Goal: Task Accomplishment & Management: Use online tool/utility

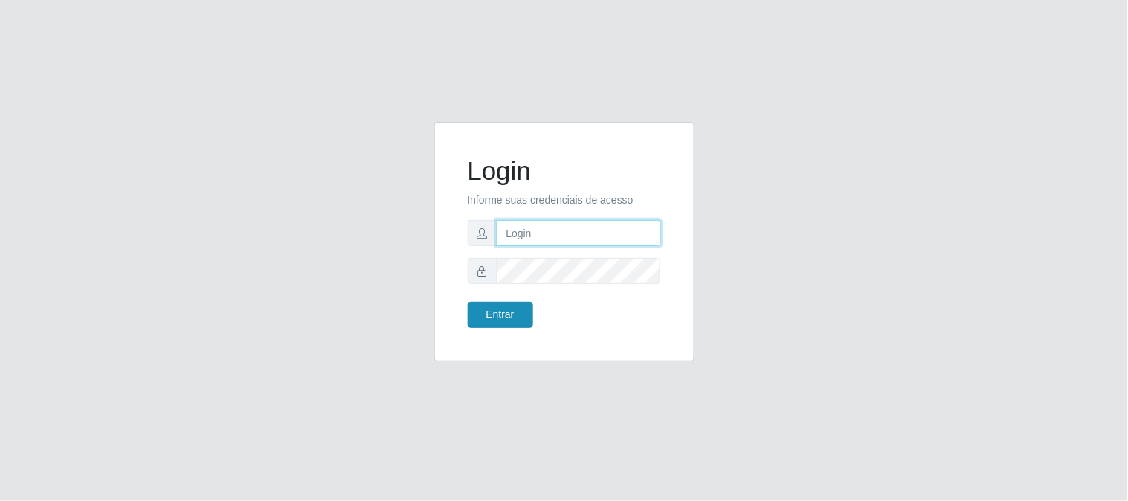
type input "elvis@casatudo"
click at [528, 311] on button "Entrar" at bounding box center [500, 315] width 65 height 26
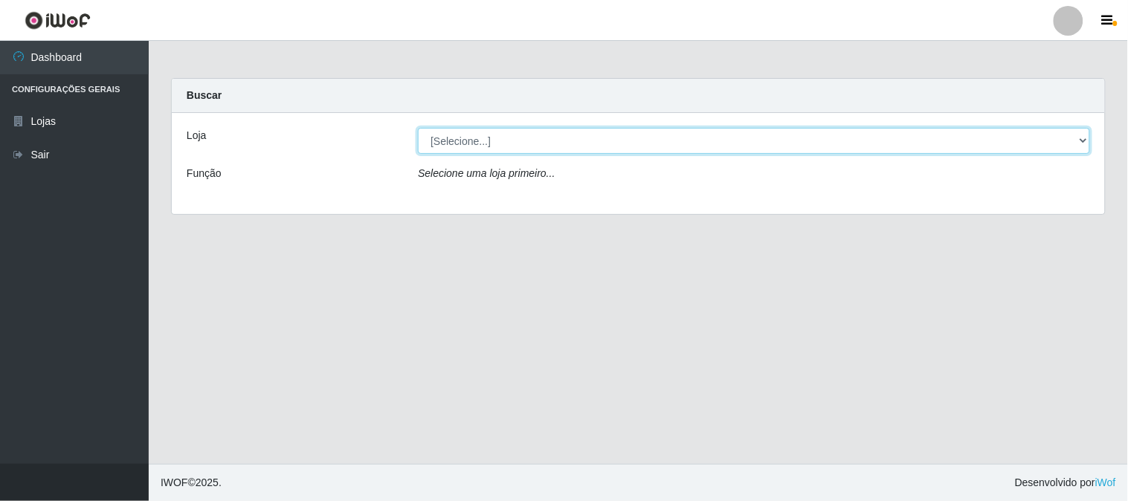
drag, startPoint x: 498, startPoint y: 139, endPoint x: 495, endPoint y: 150, distance: 11.5
click at [497, 141] on select "[Selecione...] Casatudo BR" at bounding box center [754, 141] width 672 height 26
select select "197"
click at [418, 128] on select "[Selecione...] Casatudo BR" at bounding box center [754, 141] width 672 height 26
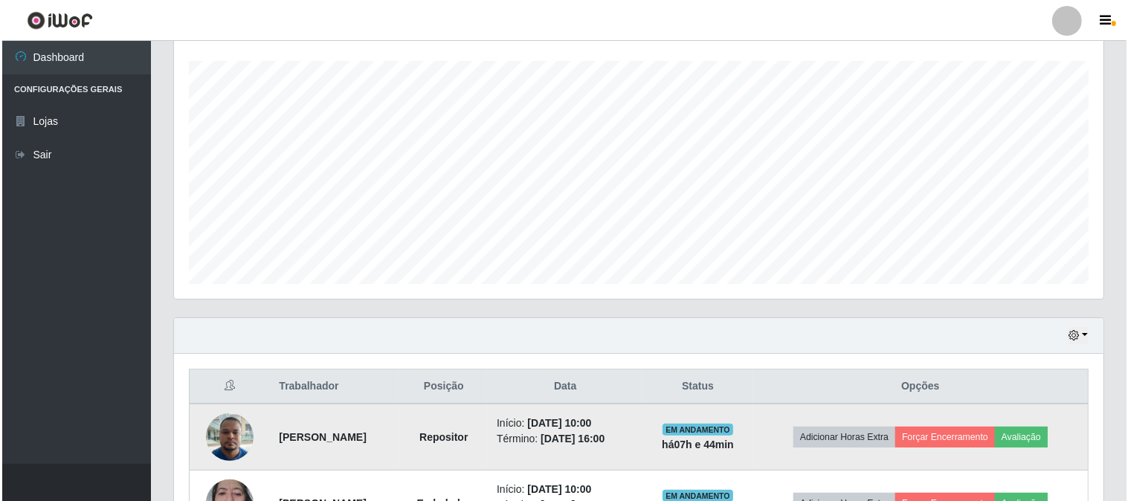
scroll to position [413, 0]
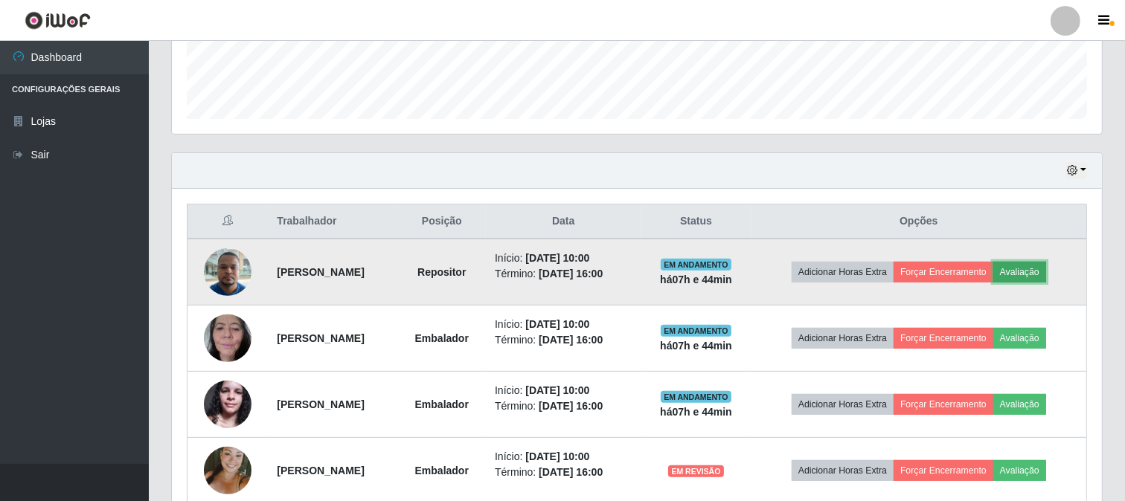
click at [1032, 283] on button "Avaliação" at bounding box center [1019, 272] width 53 height 21
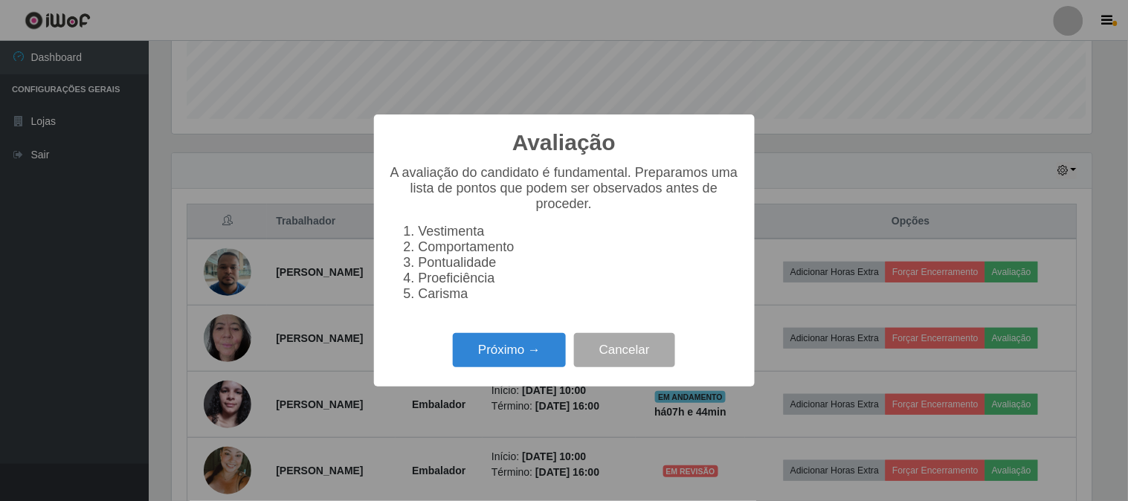
scroll to position [308, 920]
click at [483, 368] on button "Próximo →" at bounding box center [509, 350] width 113 height 35
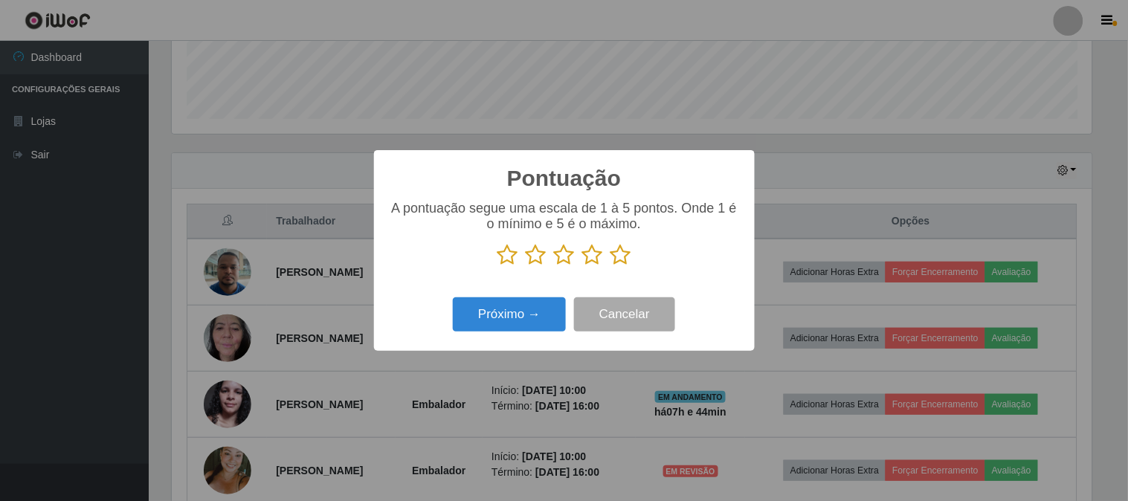
scroll to position [743442, 742830]
click at [621, 262] on icon at bounding box center [621, 255] width 21 height 22
click at [611, 266] on input "radio" at bounding box center [611, 266] width 0 height 0
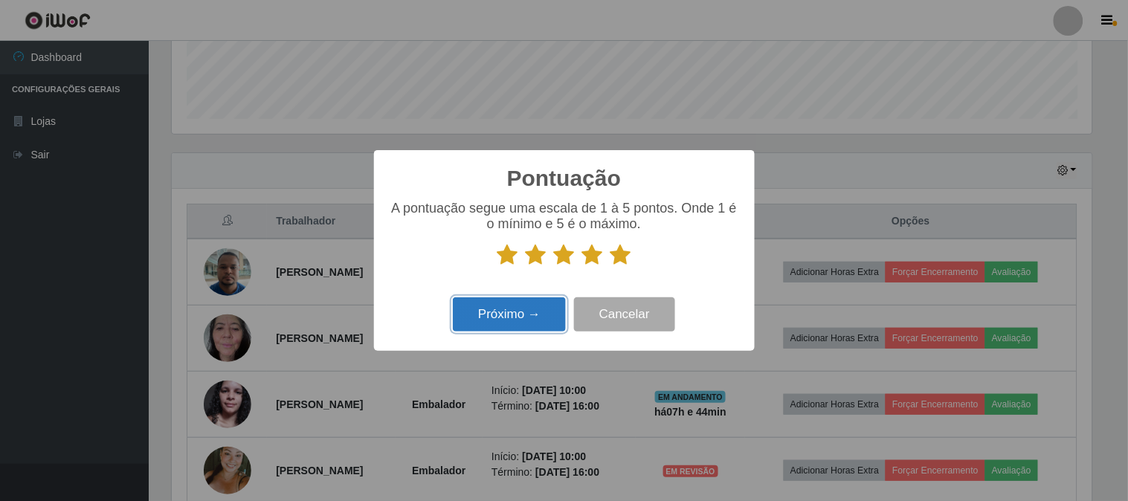
click at [538, 320] on button "Próximo →" at bounding box center [509, 315] width 113 height 35
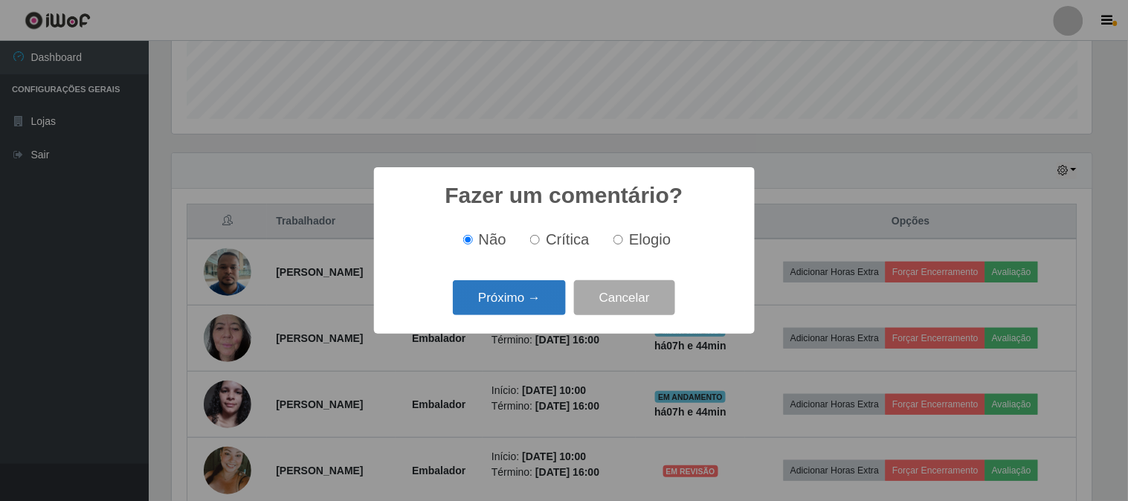
click at [502, 293] on button "Próximo →" at bounding box center [509, 297] width 113 height 35
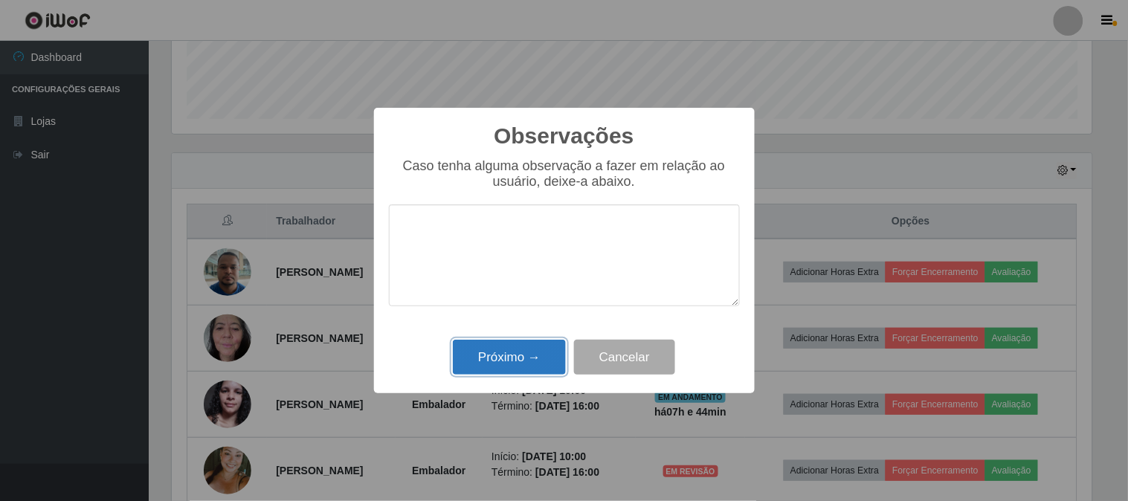
click at [531, 353] on button "Próximo →" at bounding box center [509, 357] width 113 height 35
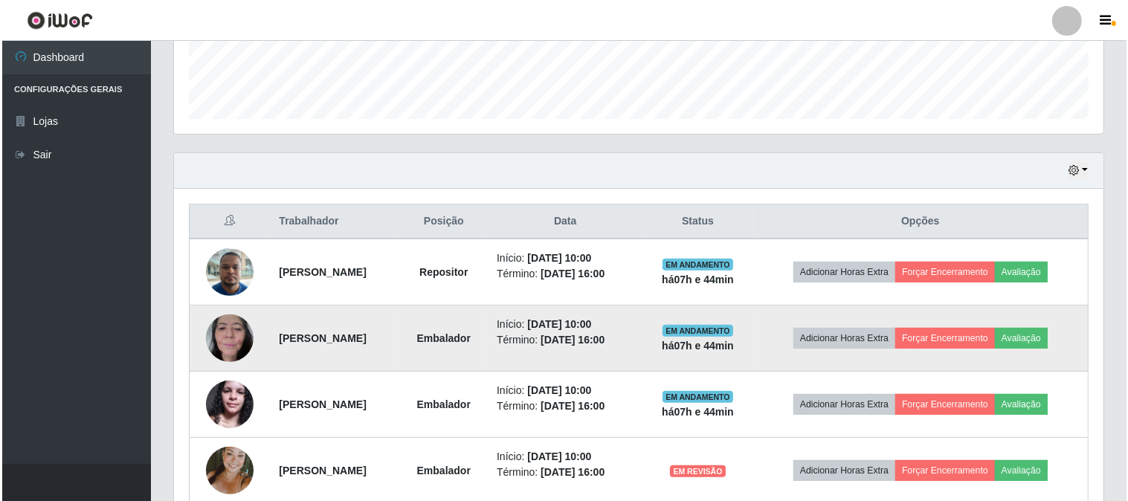
scroll to position [308, 930]
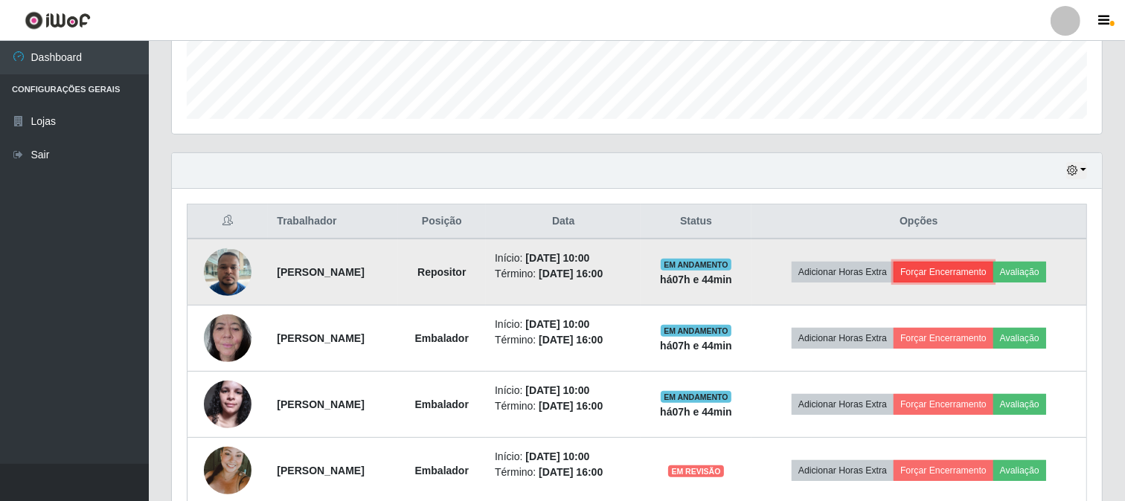
click at [965, 277] on button "Forçar Encerramento" at bounding box center [943, 272] width 100 height 21
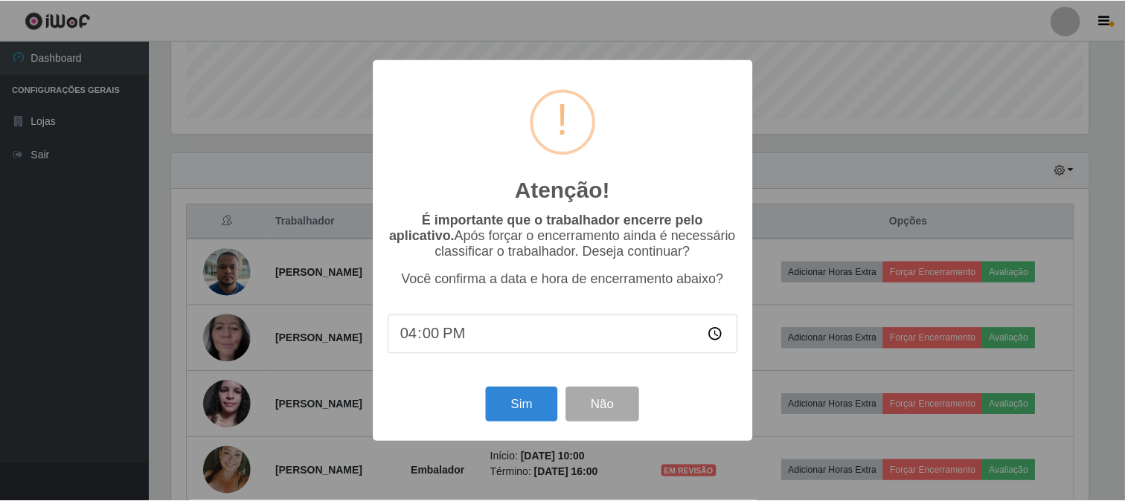
scroll to position [308, 920]
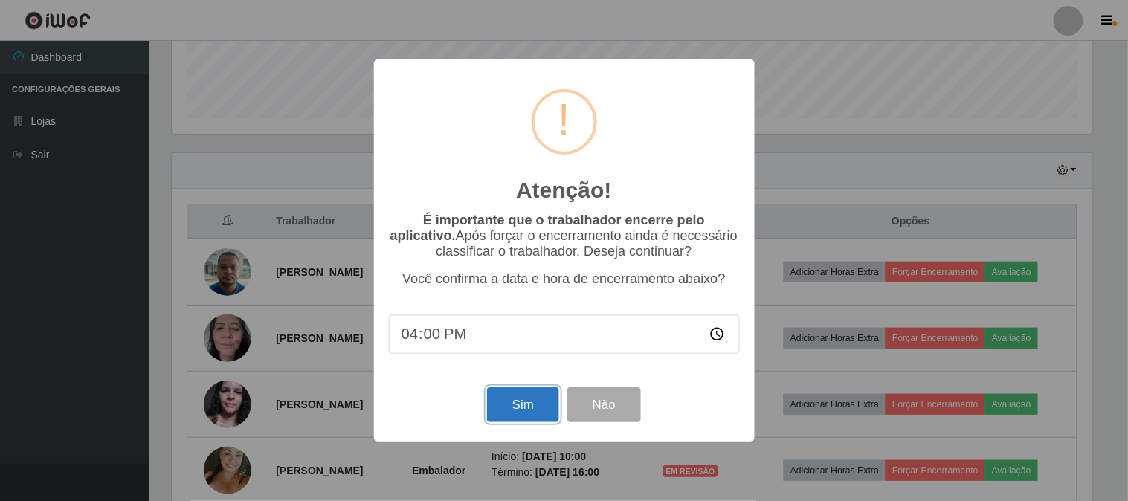
click at [517, 409] on button "Sim" at bounding box center [523, 404] width 72 height 35
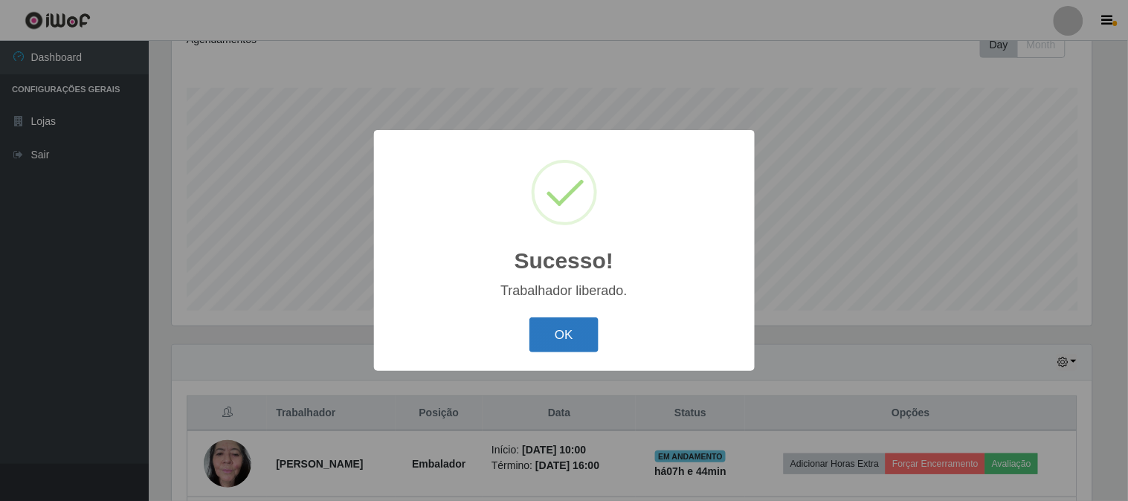
click at [569, 344] on button "OK" at bounding box center [564, 335] width 69 height 35
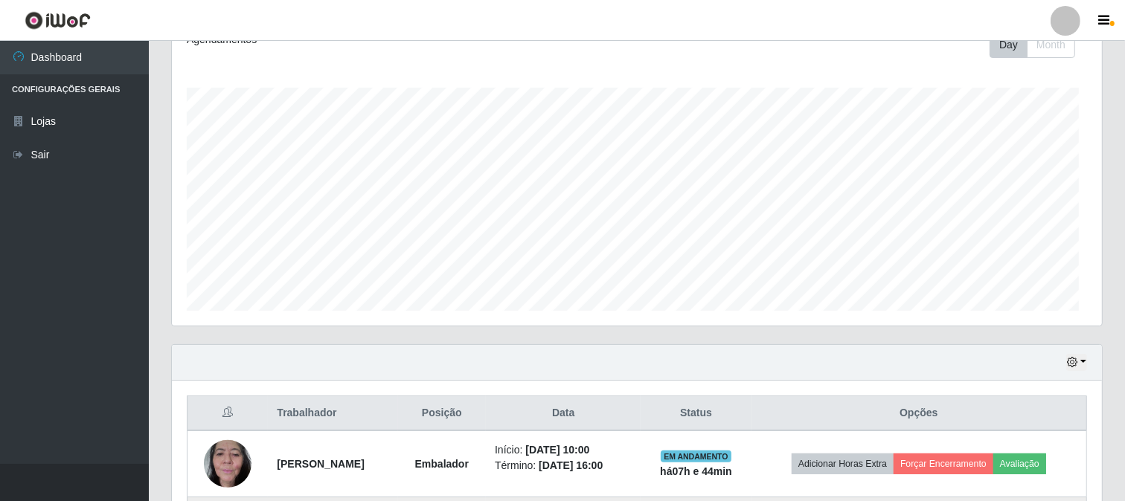
scroll to position [387, 0]
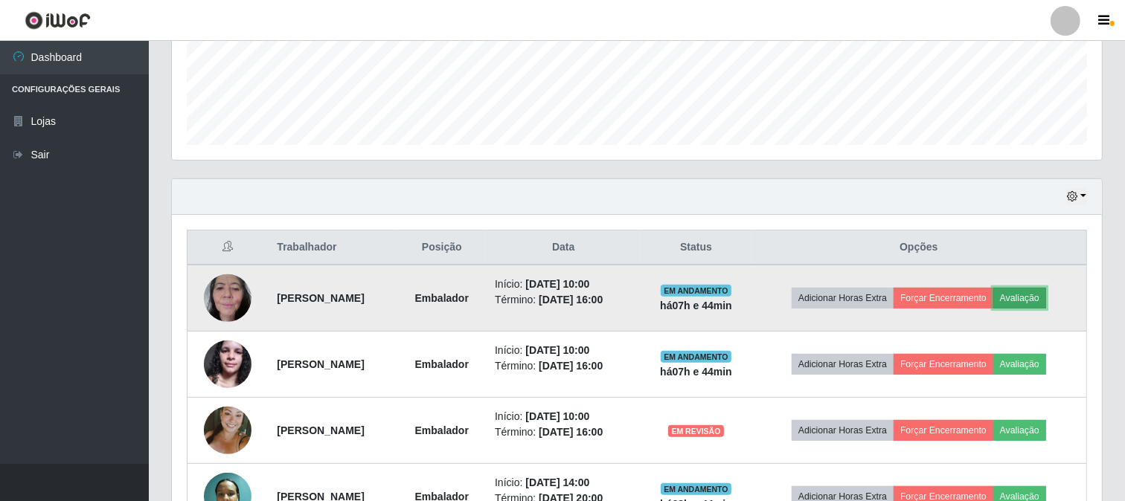
click at [1046, 296] on button "Avaliação" at bounding box center [1019, 298] width 53 height 21
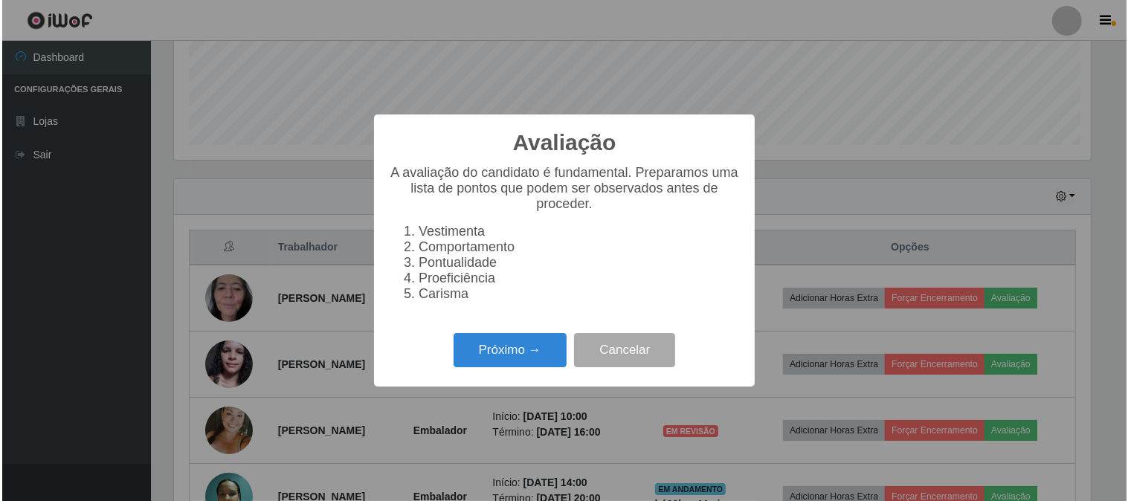
scroll to position [308, 920]
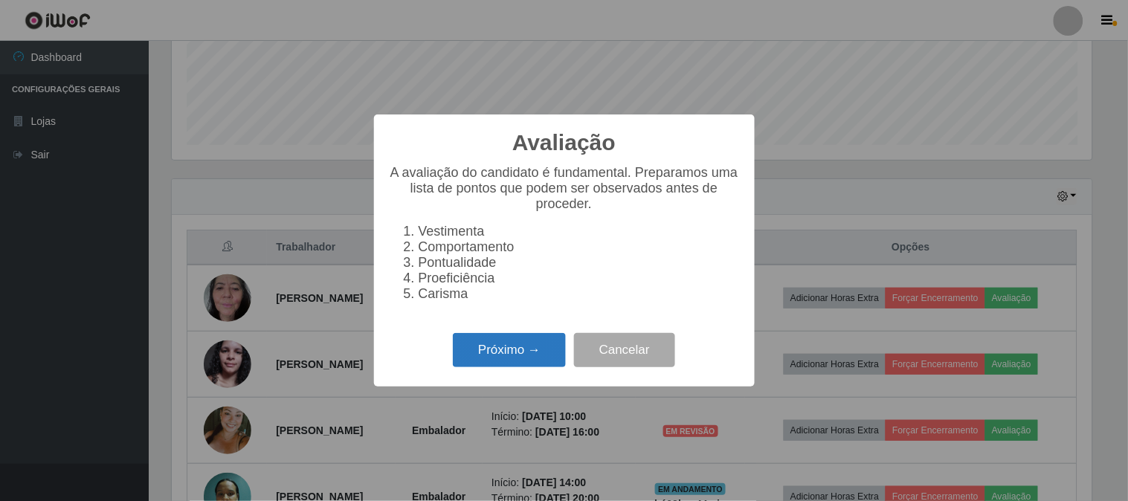
click at [495, 355] on button "Próximo →" at bounding box center [509, 350] width 113 height 35
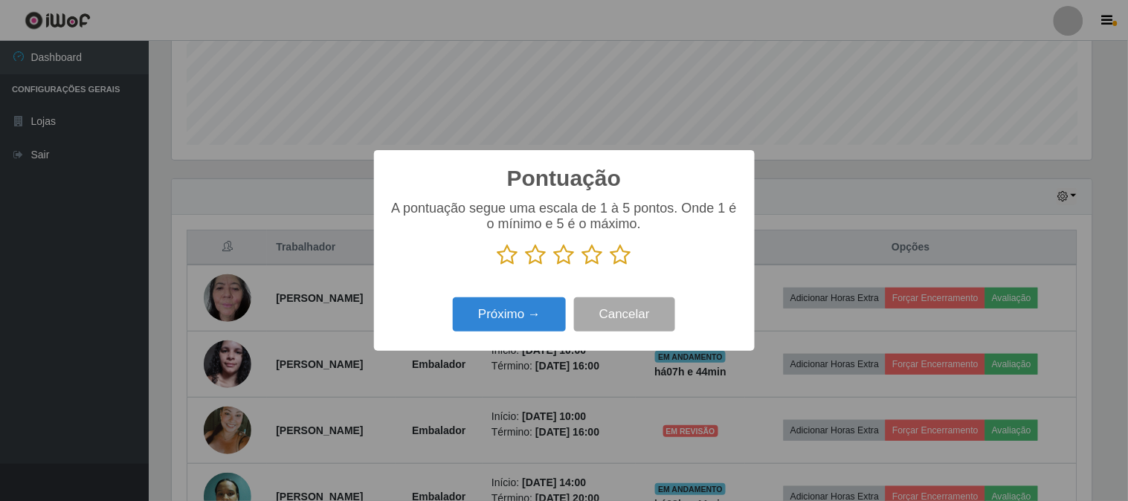
click at [614, 264] on icon at bounding box center [621, 255] width 21 height 22
click at [611, 266] on input "radio" at bounding box center [611, 266] width 0 height 0
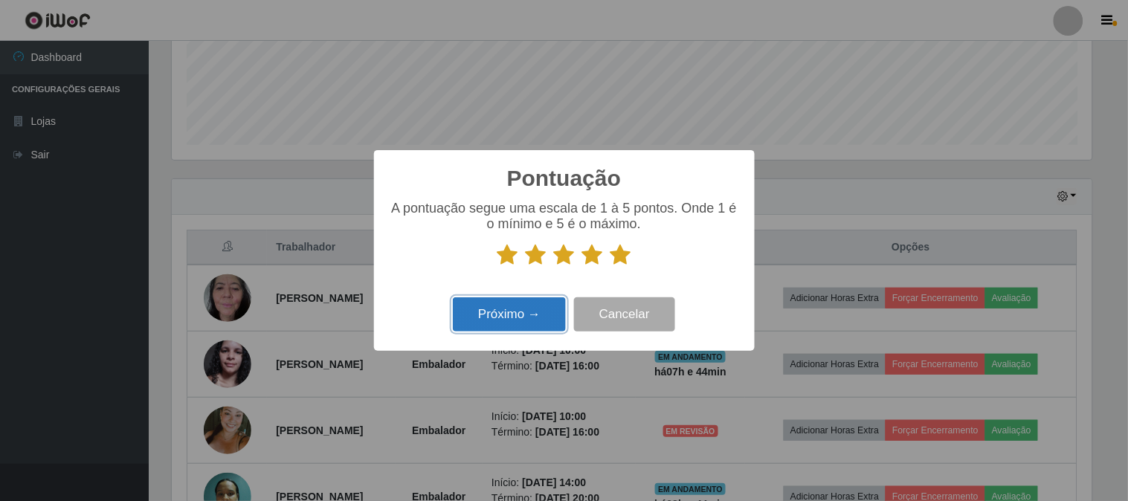
click at [531, 310] on button "Próximo →" at bounding box center [509, 315] width 113 height 35
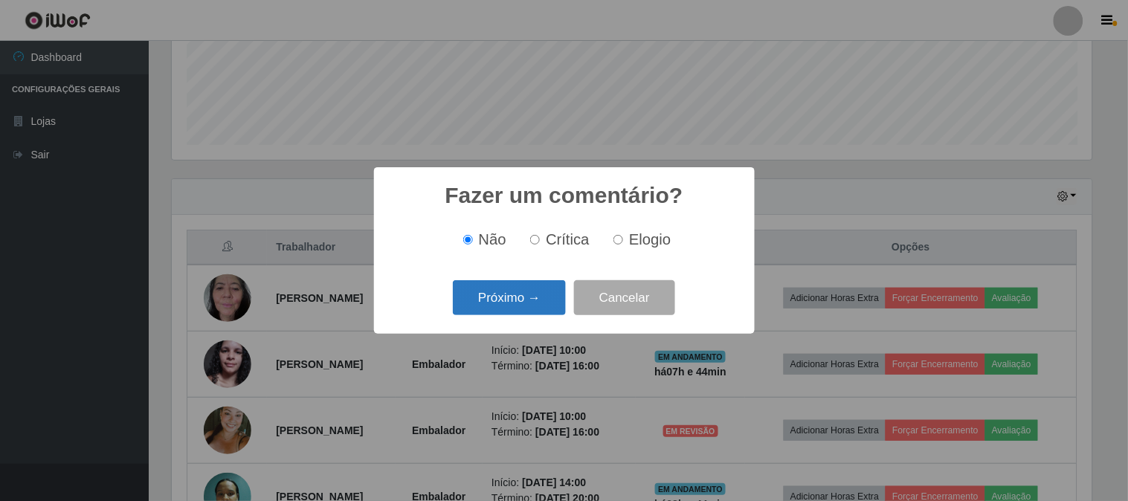
click at [530, 311] on button "Próximo →" at bounding box center [509, 297] width 113 height 35
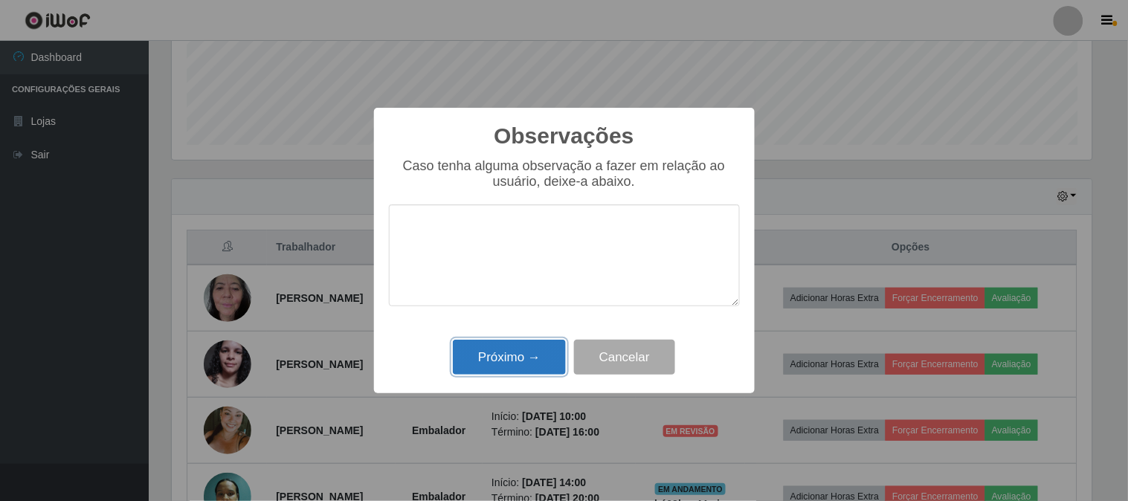
click at [521, 367] on button "Próximo →" at bounding box center [509, 357] width 113 height 35
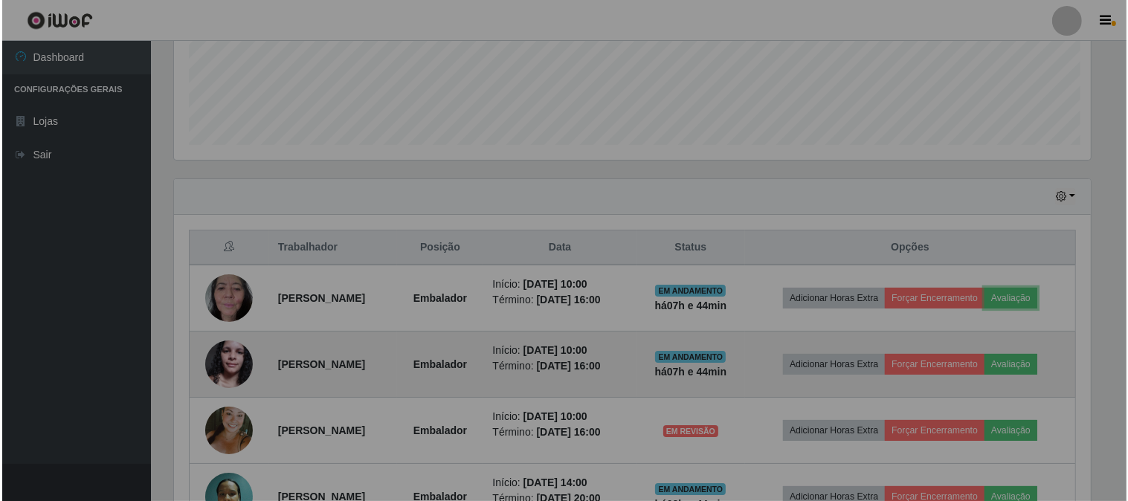
scroll to position [308, 930]
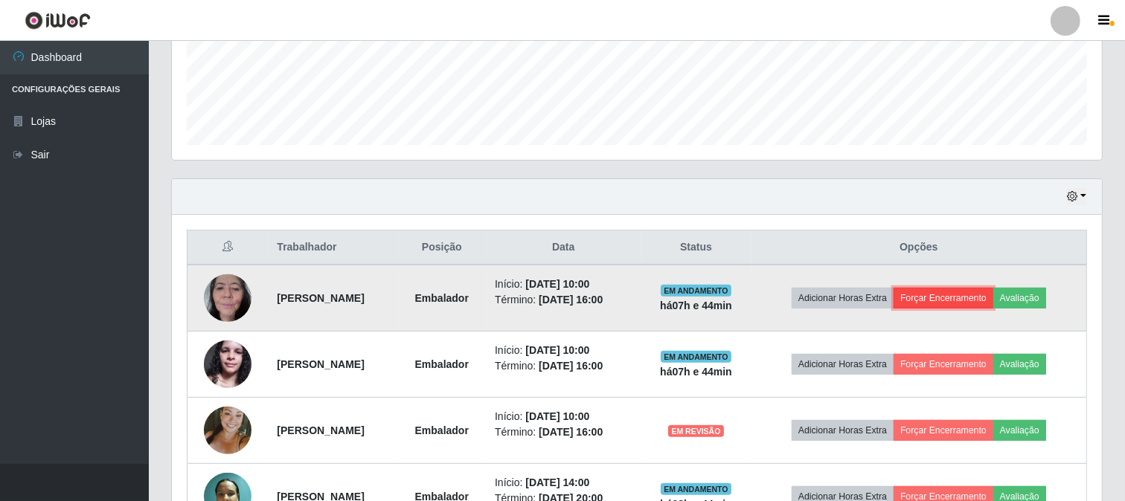
click at [952, 305] on button "Forçar Encerramento" at bounding box center [943, 298] width 100 height 21
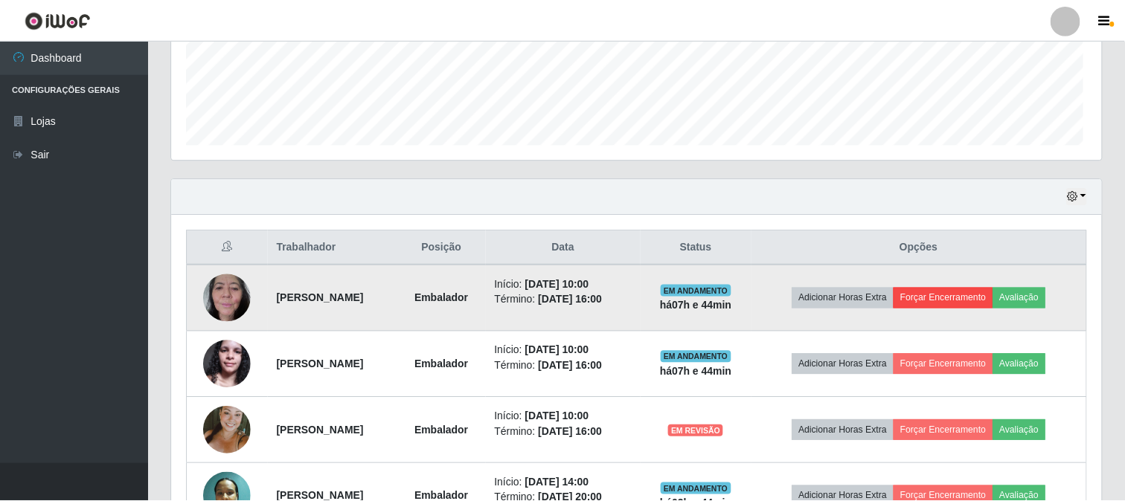
scroll to position [308, 920]
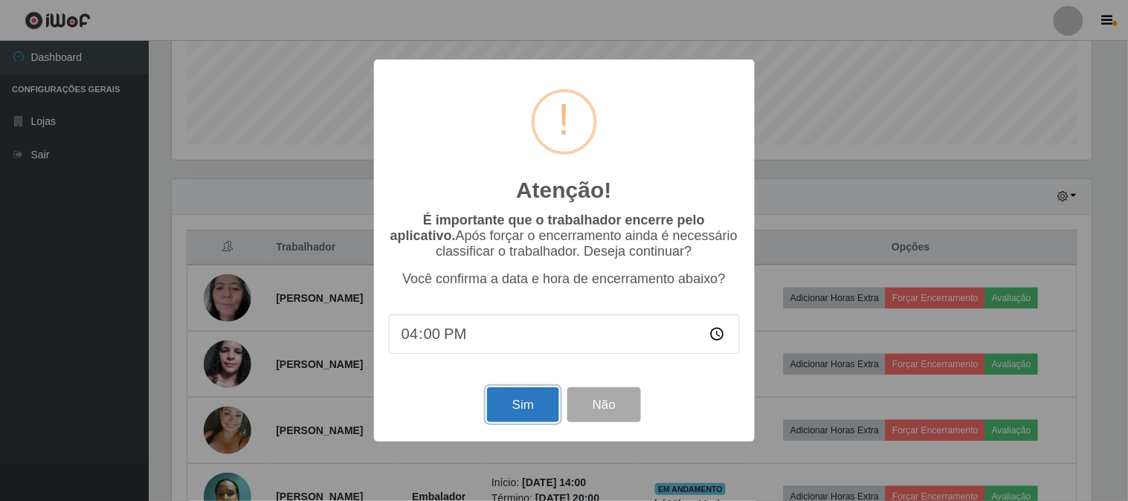
click at [538, 414] on button "Sim" at bounding box center [523, 404] width 72 height 35
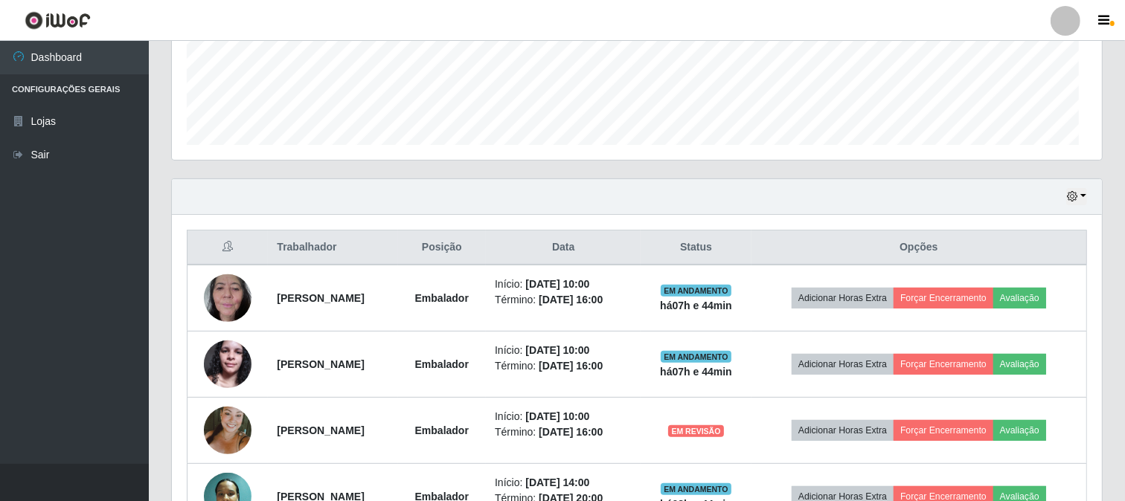
scroll to position [0, 0]
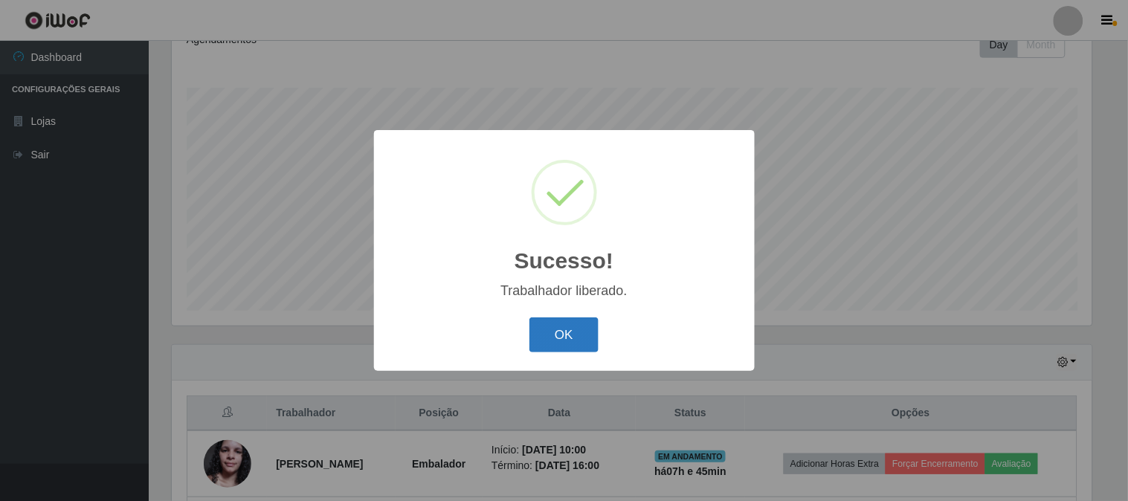
click at [547, 323] on button "OK" at bounding box center [564, 335] width 69 height 35
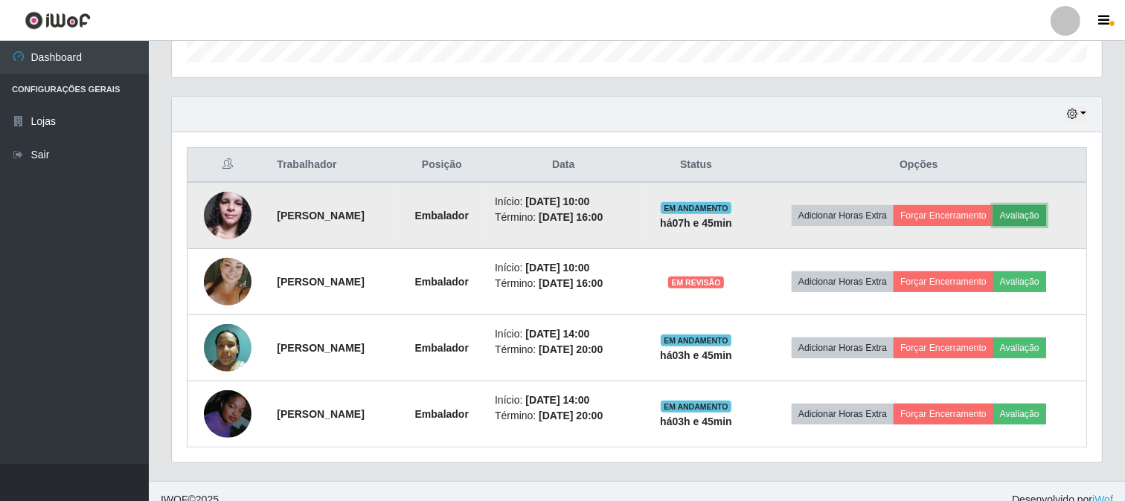
click at [1021, 210] on button "Avaliação" at bounding box center [1019, 215] width 53 height 21
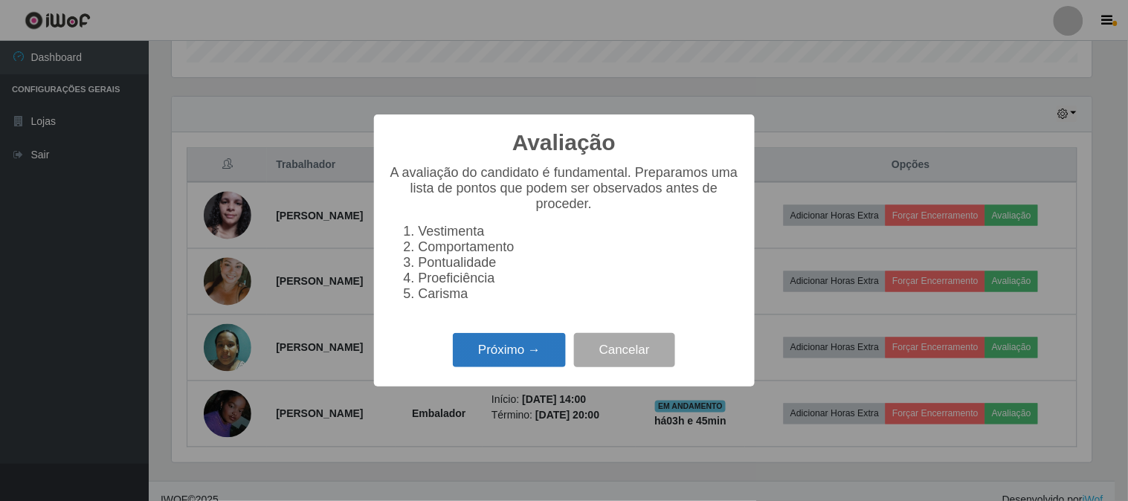
click at [504, 361] on button "Próximo →" at bounding box center [509, 350] width 113 height 35
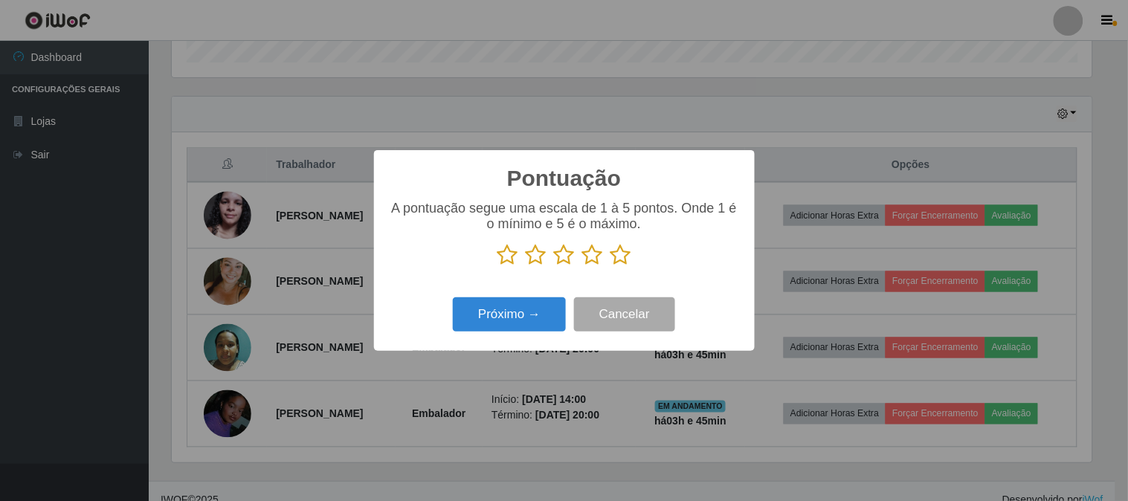
click at [625, 259] on icon at bounding box center [621, 255] width 21 height 22
click at [611, 266] on input "radio" at bounding box center [611, 266] width 0 height 0
click at [491, 335] on div "Próximo → Cancelar" at bounding box center [564, 314] width 351 height 42
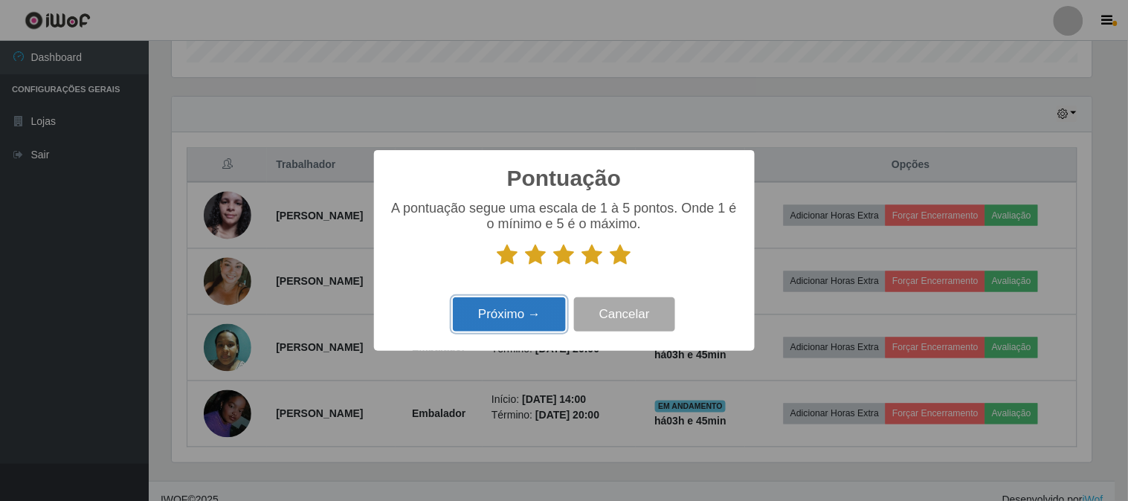
click at [495, 317] on button "Próximo →" at bounding box center [509, 315] width 113 height 35
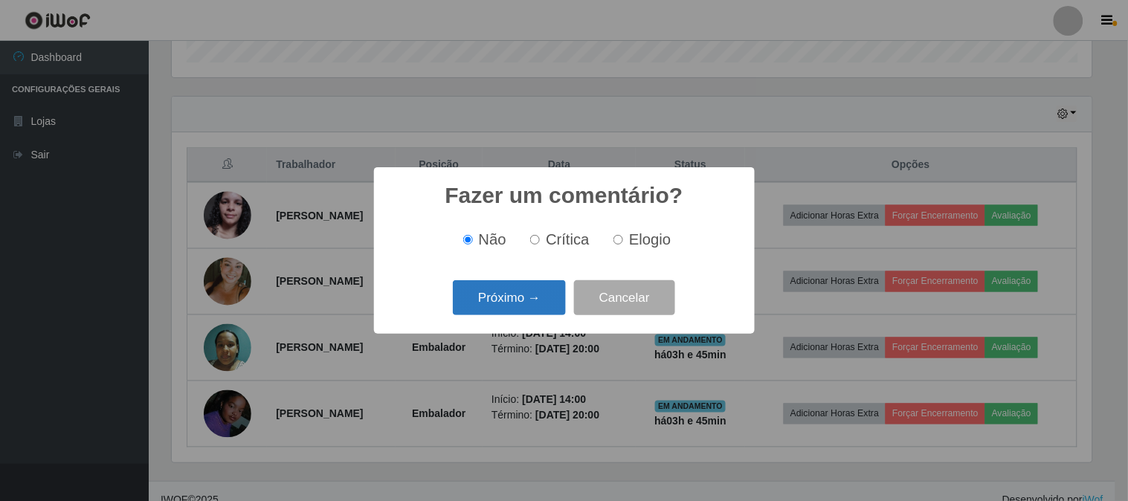
click at [484, 303] on button "Próximo →" at bounding box center [509, 297] width 113 height 35
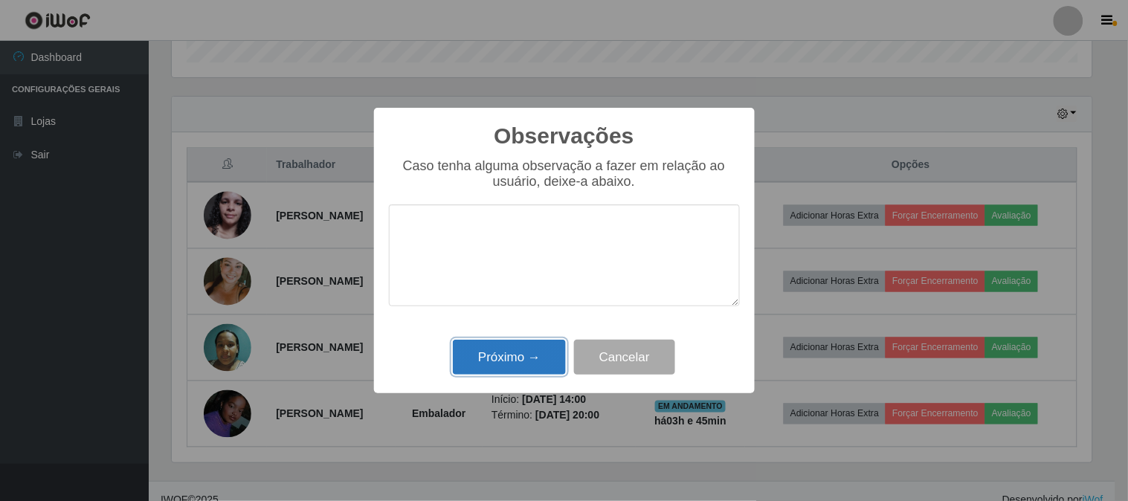
click at [518, 358] on button "Próximo →" at bounding box center [509, 357] width 113 height 35
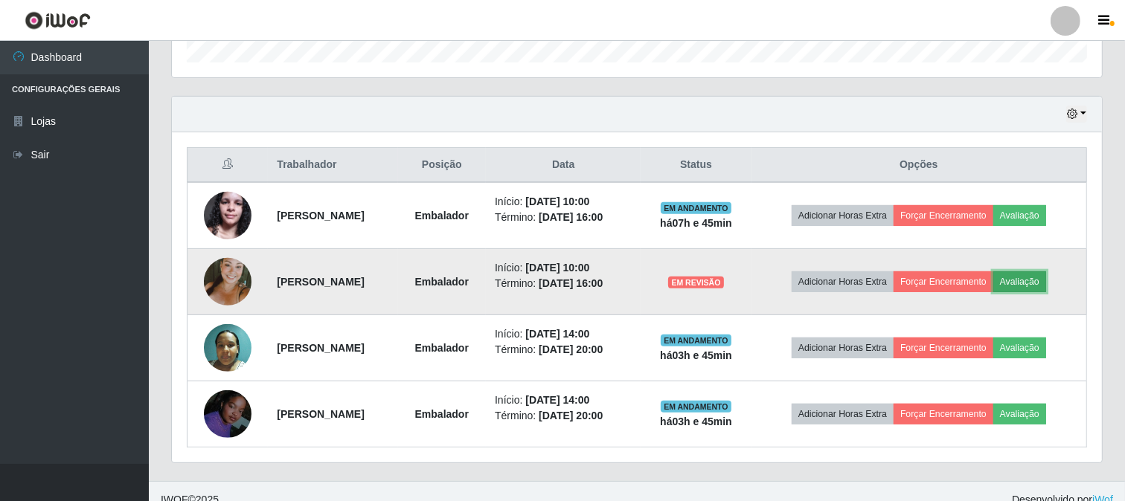
drag, startPoint x: 1034, startPoint y: 283, endPoint x: 1020, endPoint y: 286, distance: 14.4
click at [1020, 286] on button "Avaliação" at bounding box center [1019, 281] width 53 height 21
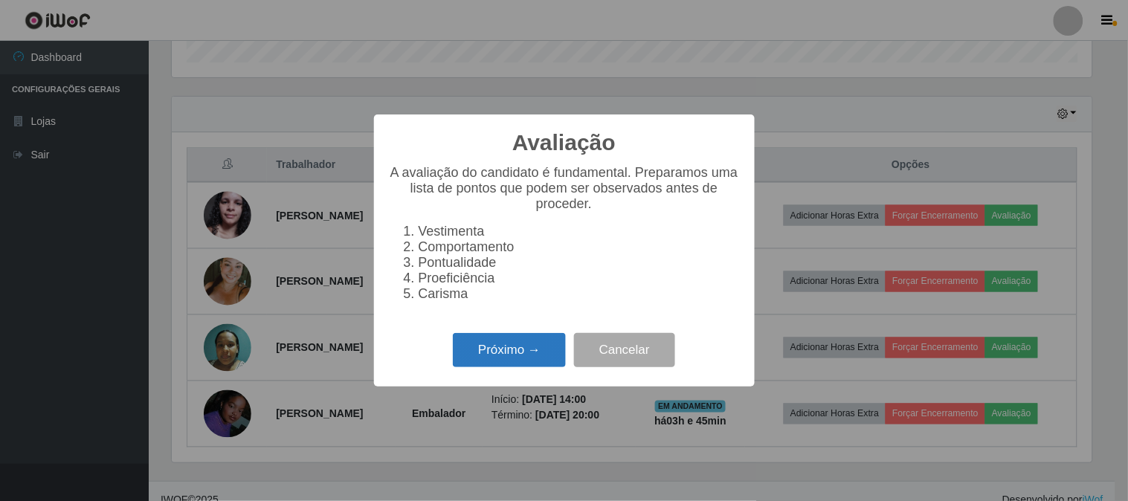
click at [526, 368] on button "Próximo →" at bounding box center [509, 350] width 113 height 35
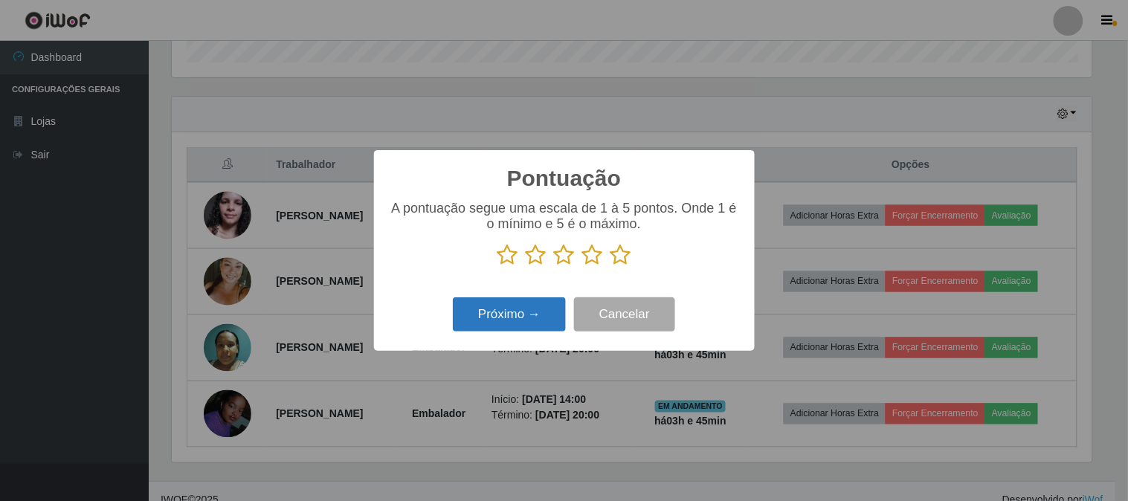
drag, startPoint x: 615, startPoint y: 258, endPoint x: 509, endPoint y: 313, distance: 119.8
click at [611, 259] on icon at bounding box center [621, 255] width 21 height 22
click at [611, 266] on input "radio" at bounding box center [611, 266] width 0 height 0
click at [509, 313] on button "Próximo →" at bounding box center [509, 315] width 113 height 35
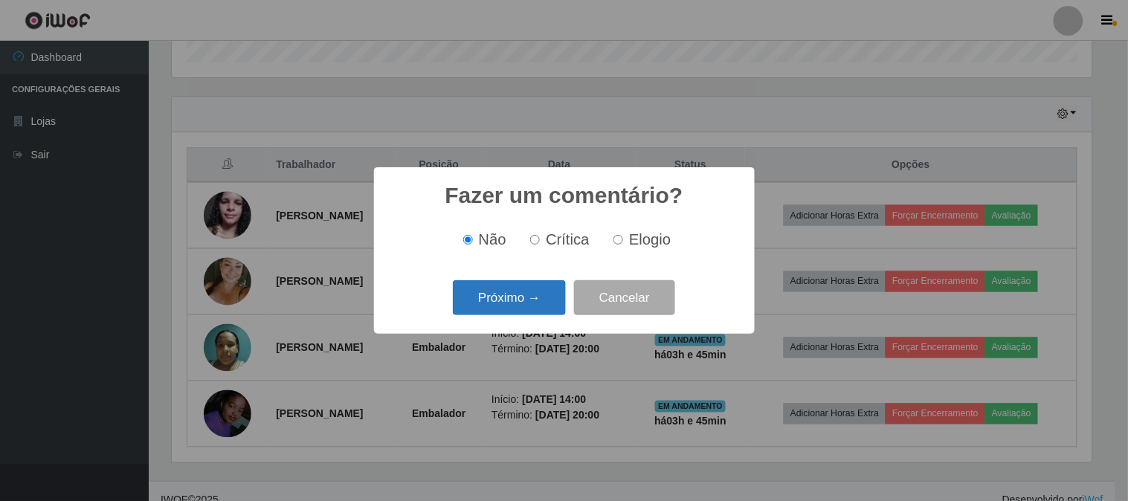
click at [500, 308] on button "Próximo →" at bounding box center [509, 297] width 113 height 35
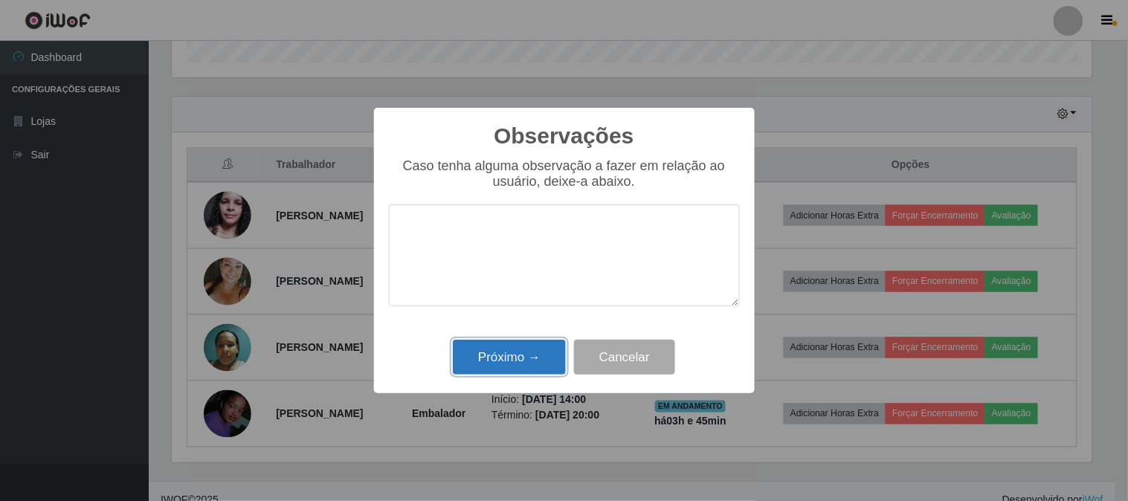
click at [514, 342] on button "Próximo →" at bounding box center [509, 357] width 113 height 35
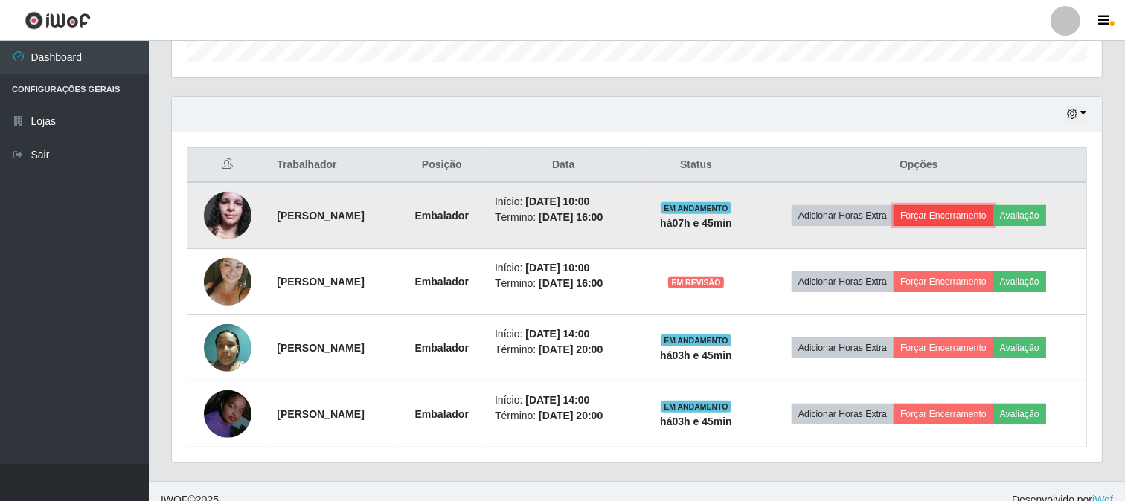
click at [969, 219] on button "Forçar Encerramento" at bounding box center [943, 215] width 100 height 21
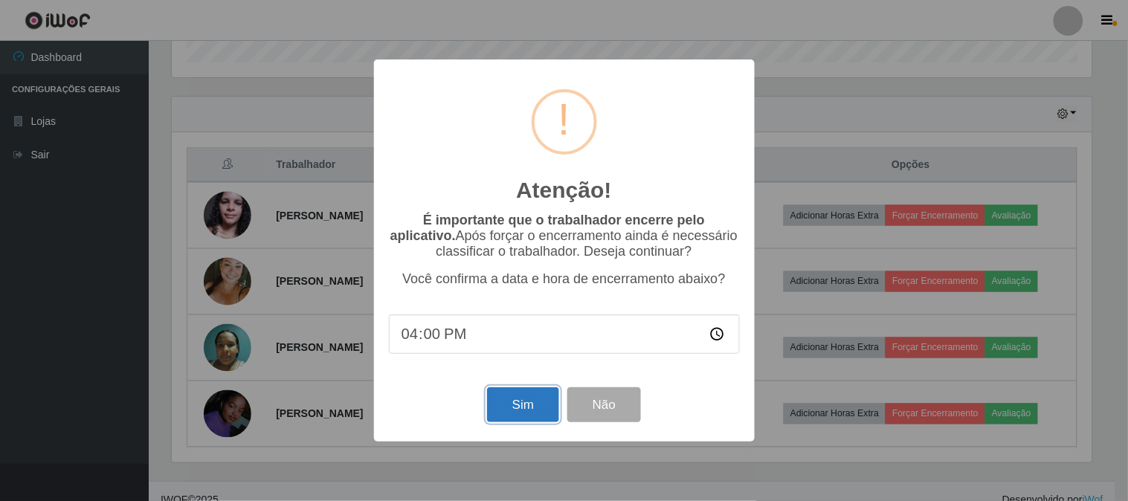
click at [538, 410] on button "Sim" at bounding box center [523, 404] width 72 height 35
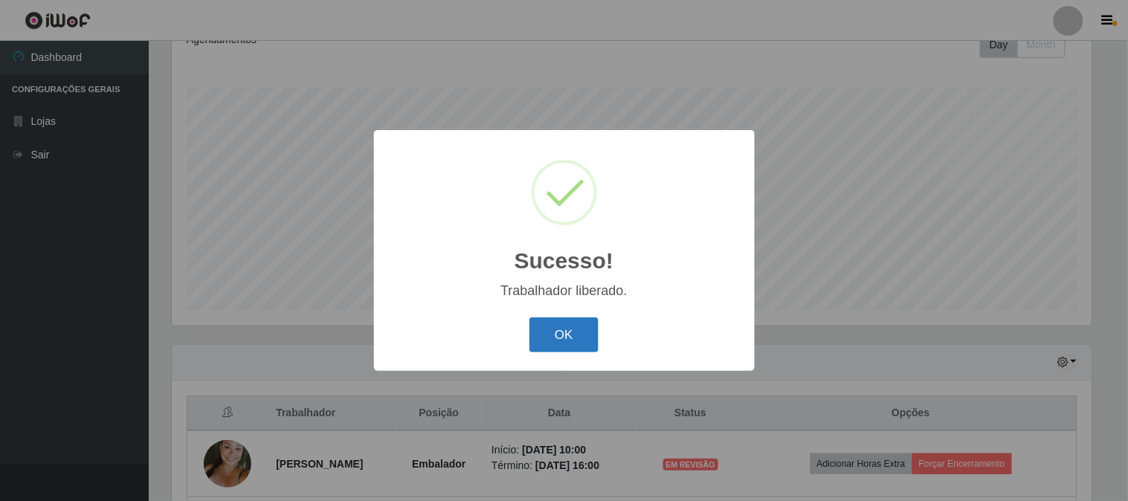
click at [541, 352] on button "OK" at bounding box center [564, 335] width 69 height 35
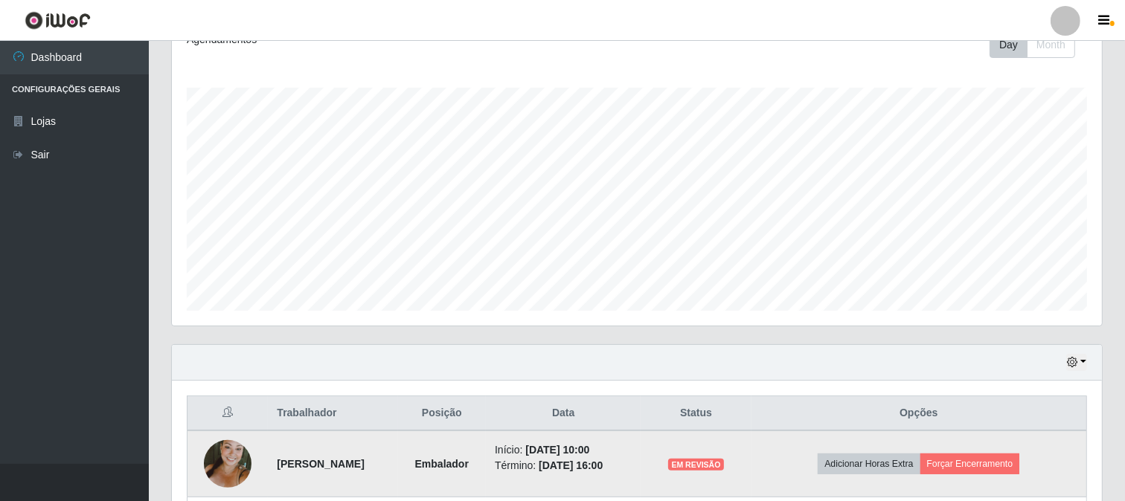
scroll to position [420, 0]
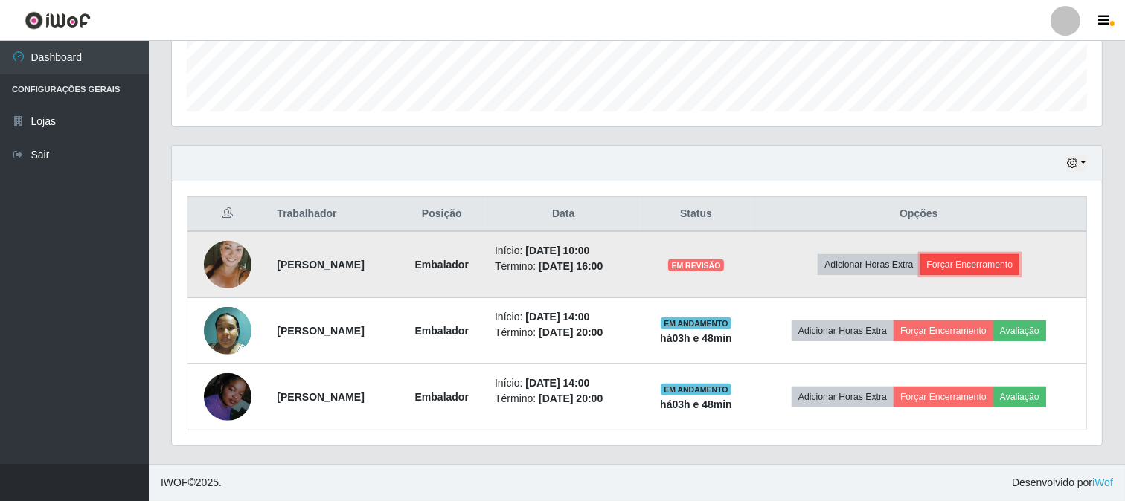
click at [974, 266] on button "Forçar Encerramento" at bounding box center [970, 264] width 100 height 21
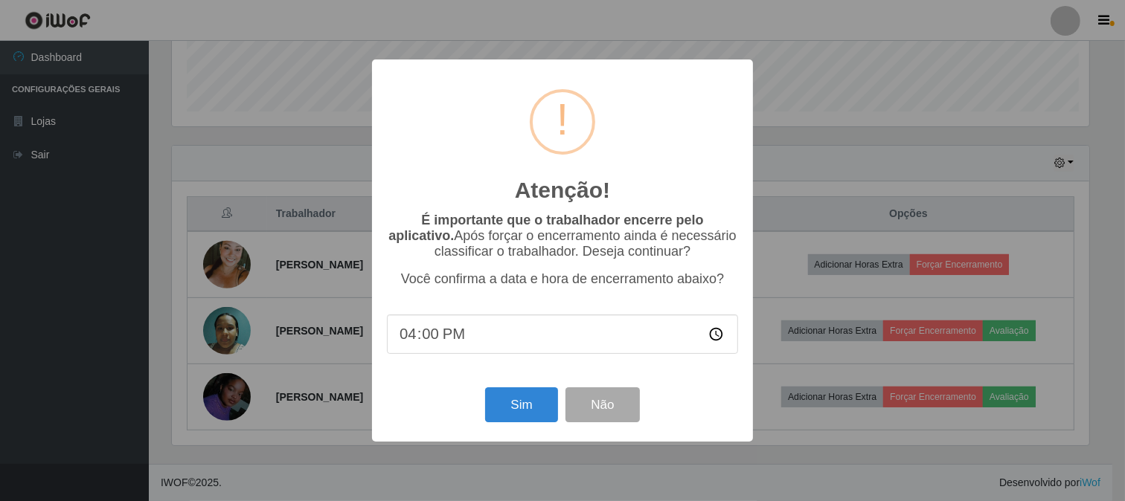
scroll to position [308, 920]
click at [509, 405] on button "Sim" at bounding box center [523, 404] width 72 height 35
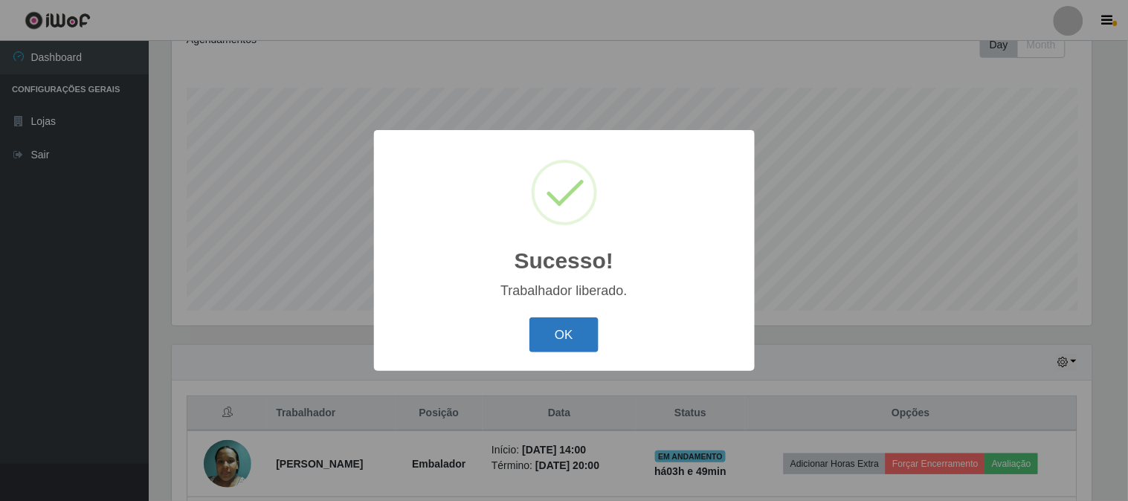
click at [551, 333] on button "OK" at bounding box center [564, 335] width 69 height 35
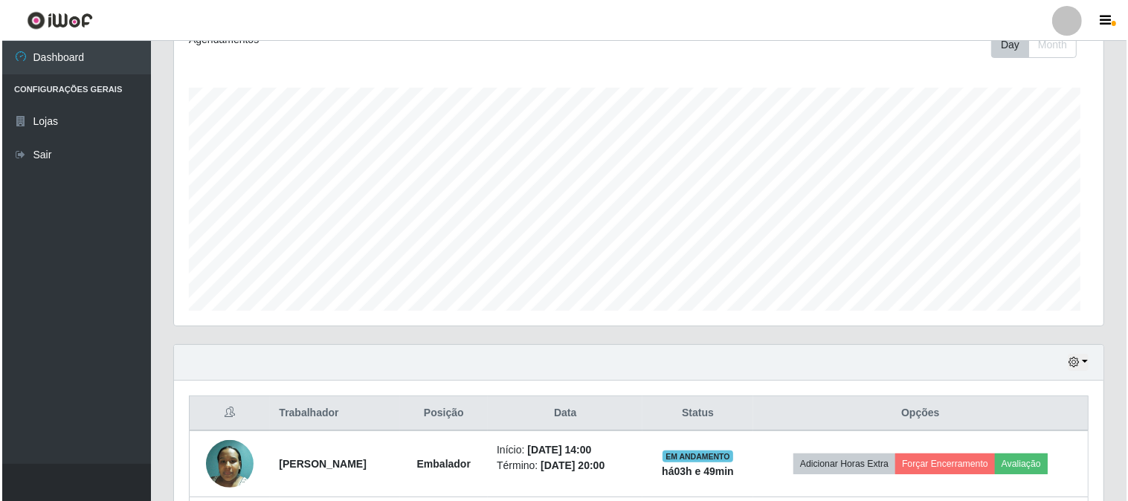
scroll to position [308, 930]
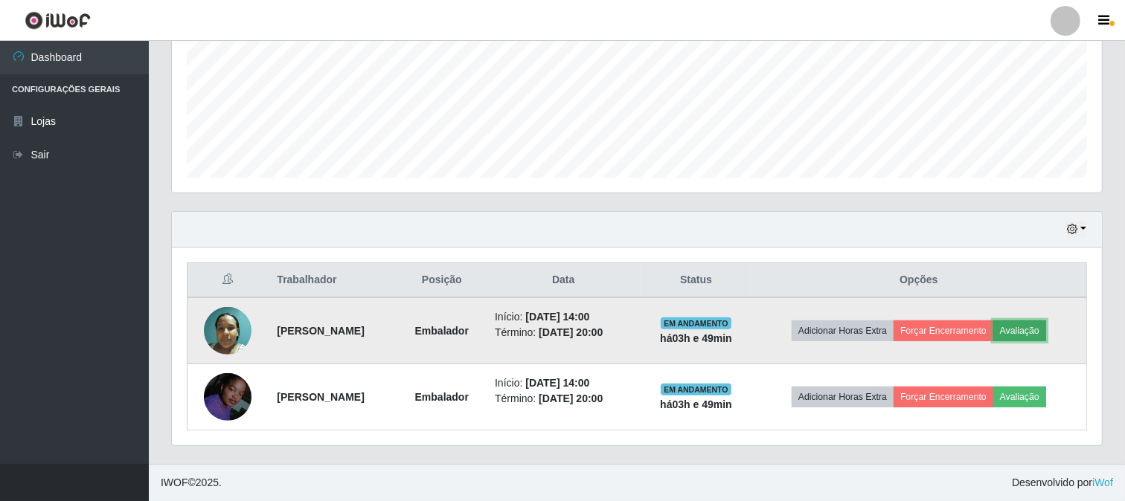
click at [1025, 335] on button "Avaliação" at bounding box center [1019, 331] width 53 height 21
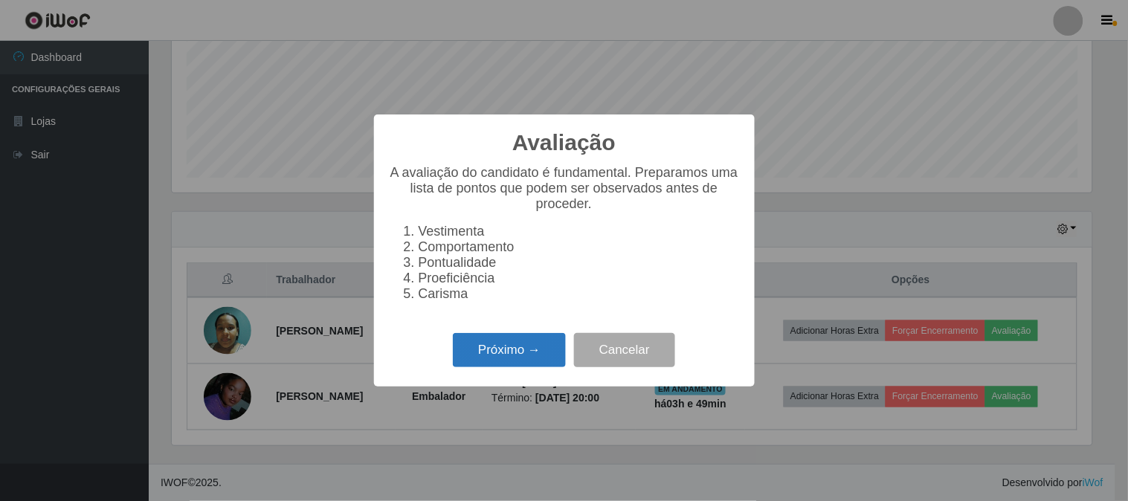
click at [523, 360] on button "Próximo →" at bounding box center [509, 350] width 113 height 35
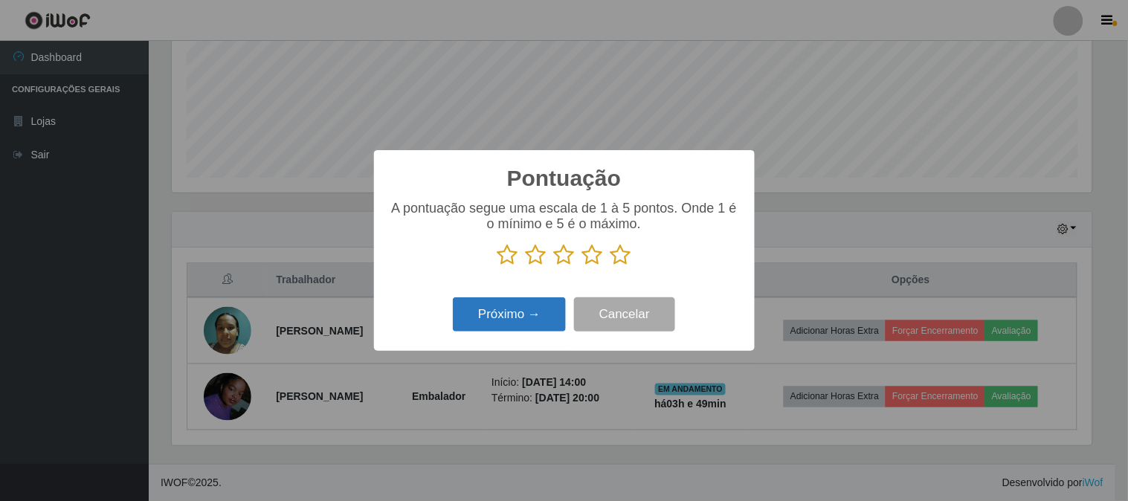
click at [530, 318] on button "Próximo →" at bounding box center [509, 315] width 113 height 35
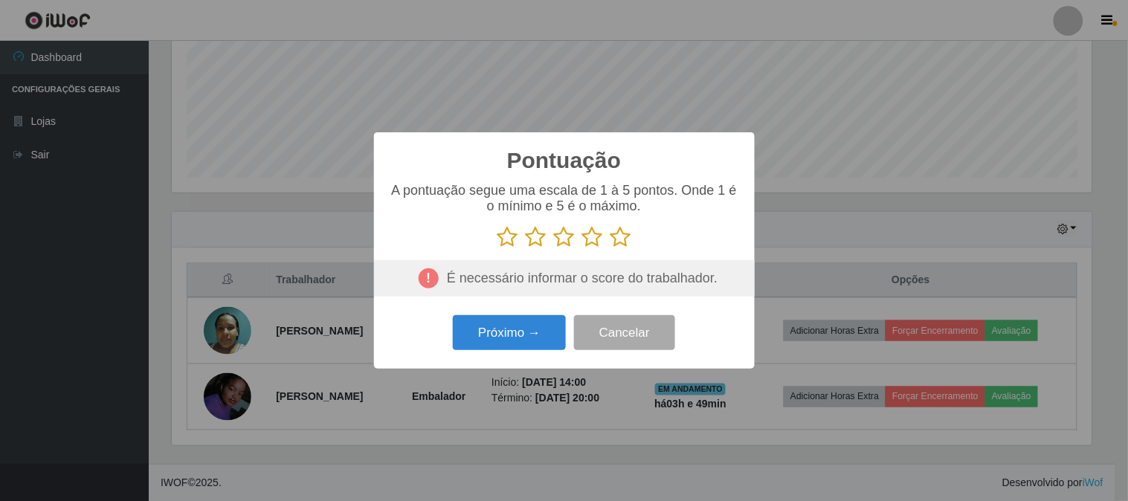
drag, startPoint x: 621, startPoint y: 236, endPoint x: 548, endPoint y: 303, distance: 99.5
click at [606, 261] on div "A pontuação segue uma escala de 1 à 5 pontos. Onde 1 é o mínimo e 5 é o máximo." at bounding box center [564, 240] width 351 height 115
click at [617, 234] on icon at bounding box center [621, 237] width 21 height 22
click at [611, 248] on input "radio" at bounding box center [611, 248] width 0 height 0
drag, startPoint x: 617, startPoint y: 234, endPoint x: 612, endPoint y: 251, distance: 17.9
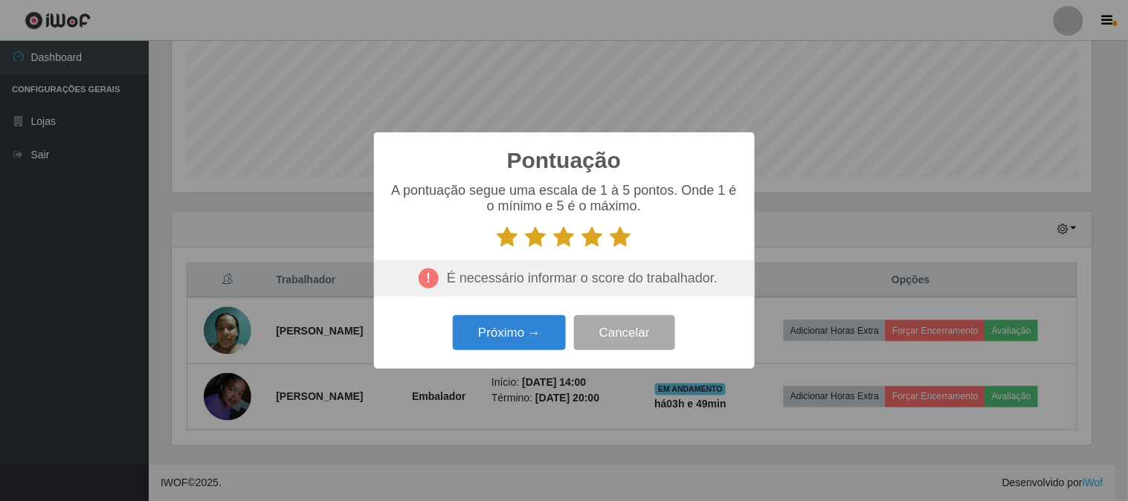
click at [618, 235] on icon at bounding box center [621, 237] width 21 height 22
click at [611, 248] on input "radio" at bounding box center [611, 248] width 0 height 0
click at [541, 350] on button "Próximo →" at bounding box center [509, 332] width 113 height 35
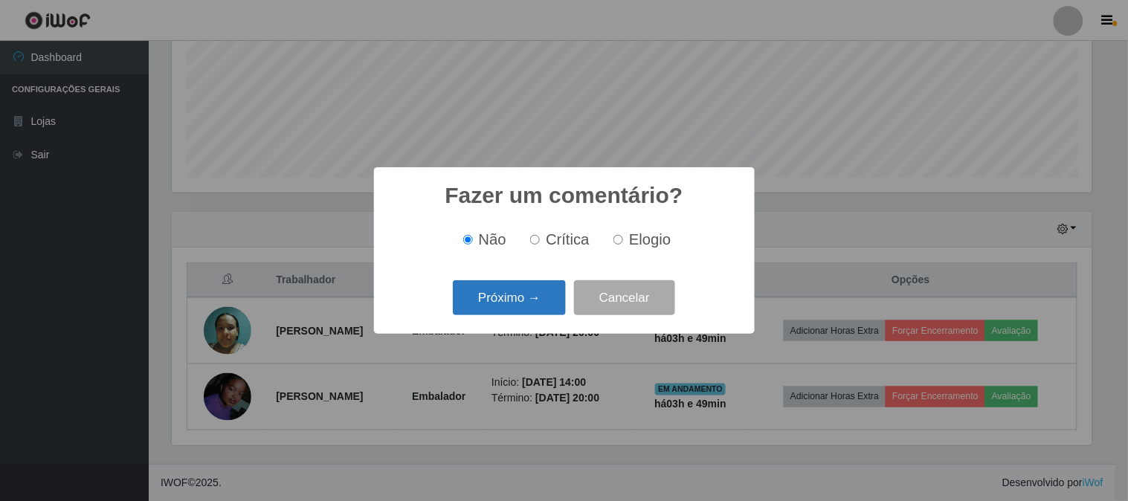
click at [531, 303] on button "Próximo →" at bounding box center [509, 297] width 113 height 35
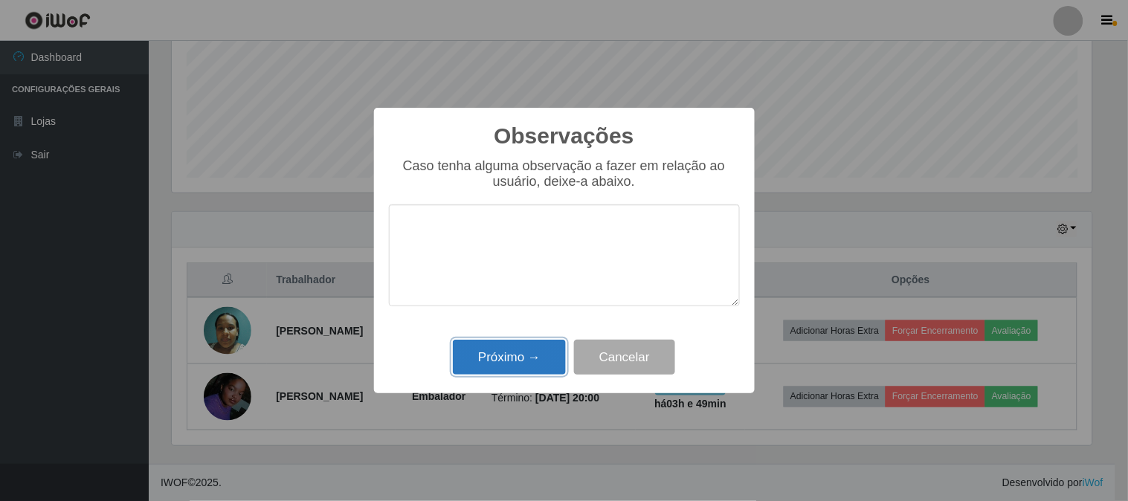
click at [543, 360] on button "Próximo →" at bounding box center [509, 357] width 113 height 35
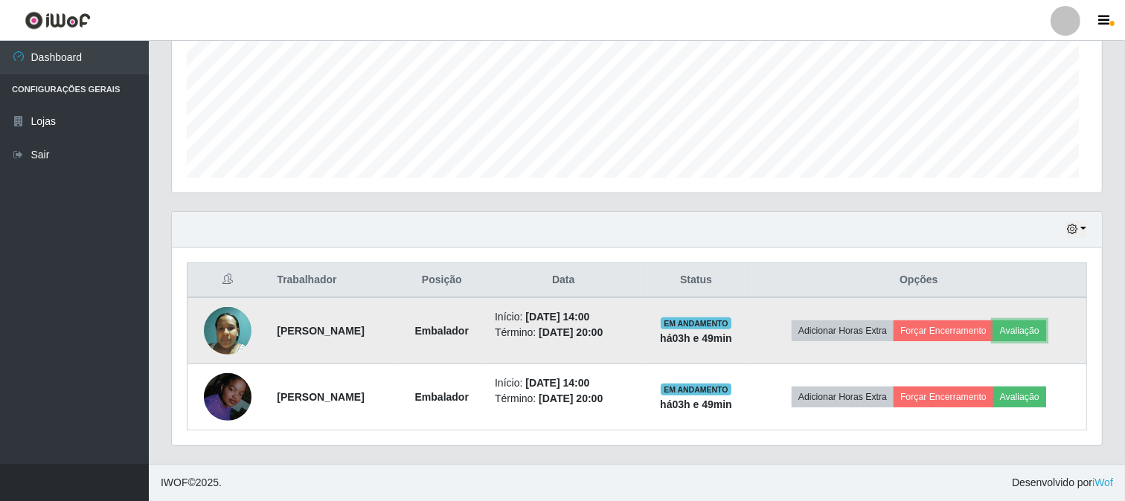
scroll to position [308, 930]
click at [1035, 322] on button "Avaliação" at bounding box center [1019, 331] width 53 height 21
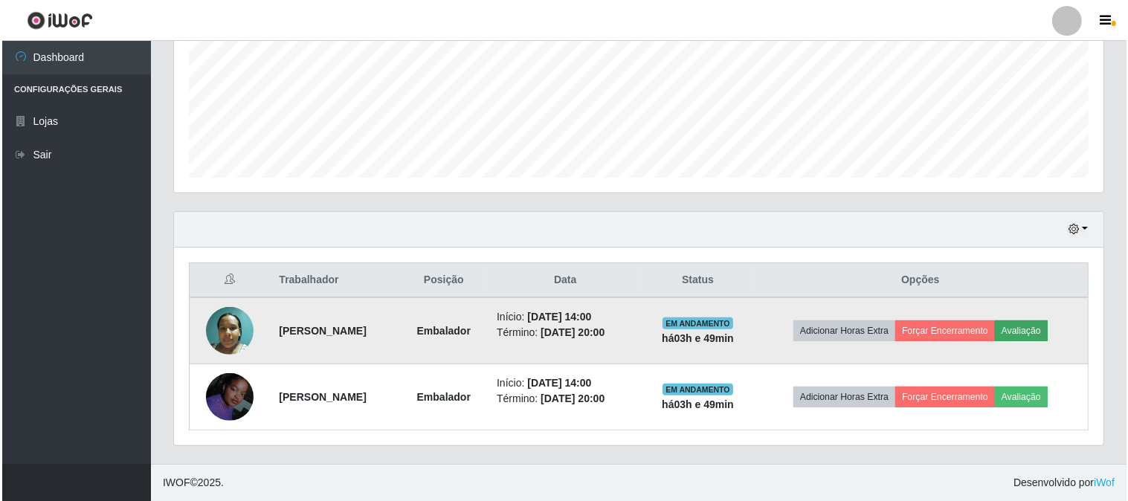
scroll to position [308, 920]
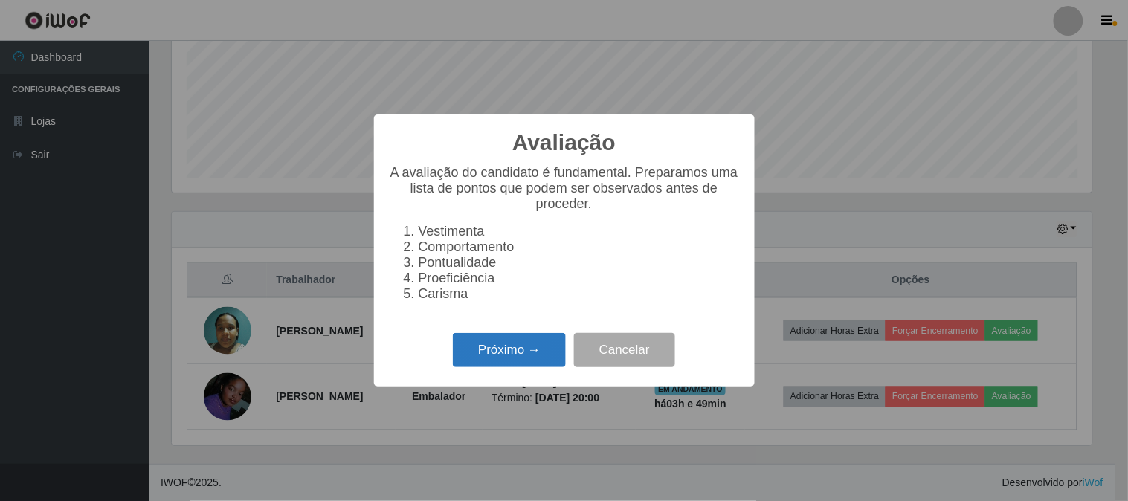
click at [515, 356] on button "Próximo →" at bounding box center [509, 350] width 113 height 35
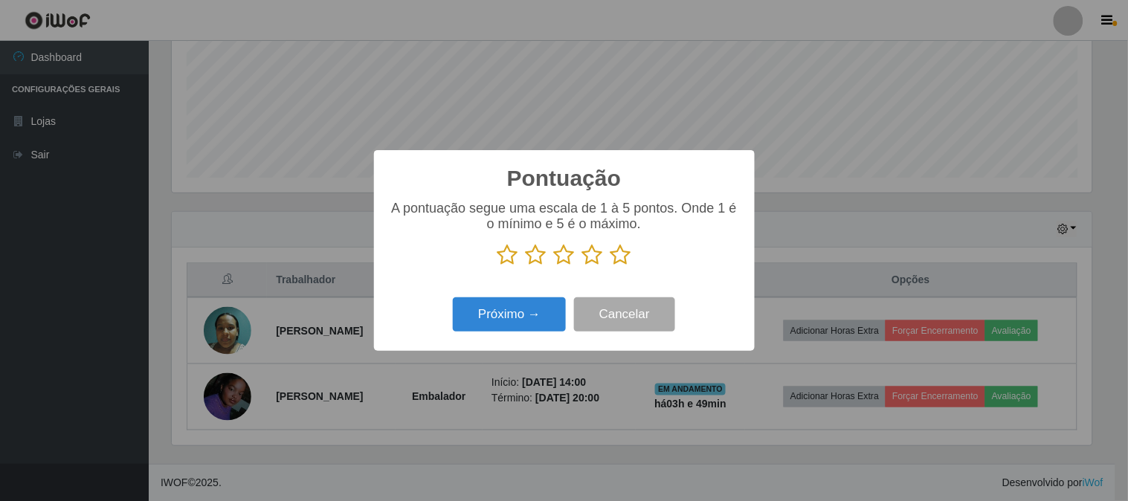
scroll to position [743442, 742830]
drag, startPoint x: 622, startPoint y: 255, endPoint x: 506, endPoint y: 301, distance: 124.2
click at [617, 258] on icon at bounding box center [621, 255] width 21 height 22
click at [611, 266] on input "radio" at bounding box center [611, 266] width 0 height 0
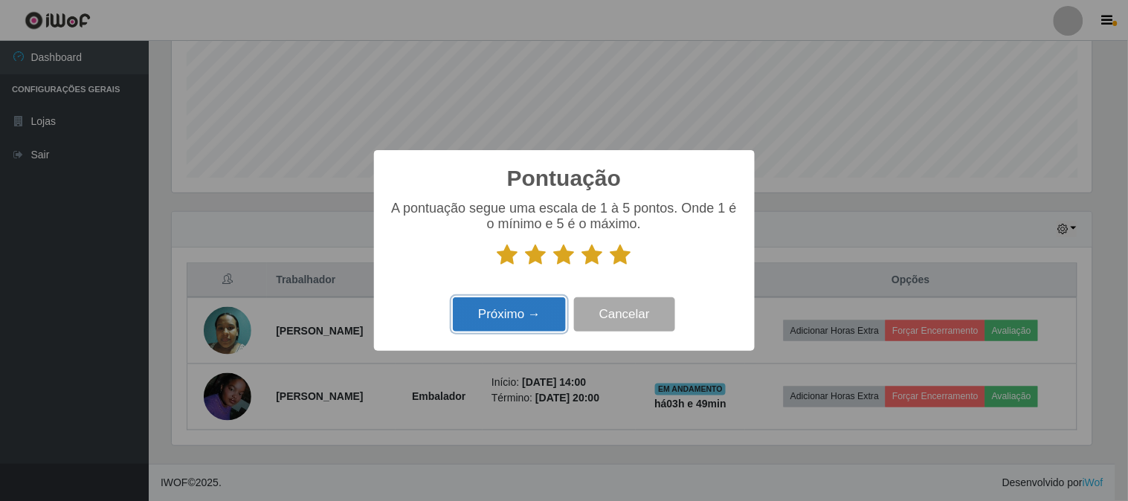
click at [506, 301] on button "Próximo →" at bounding box center [509, 315] width 113 height 35
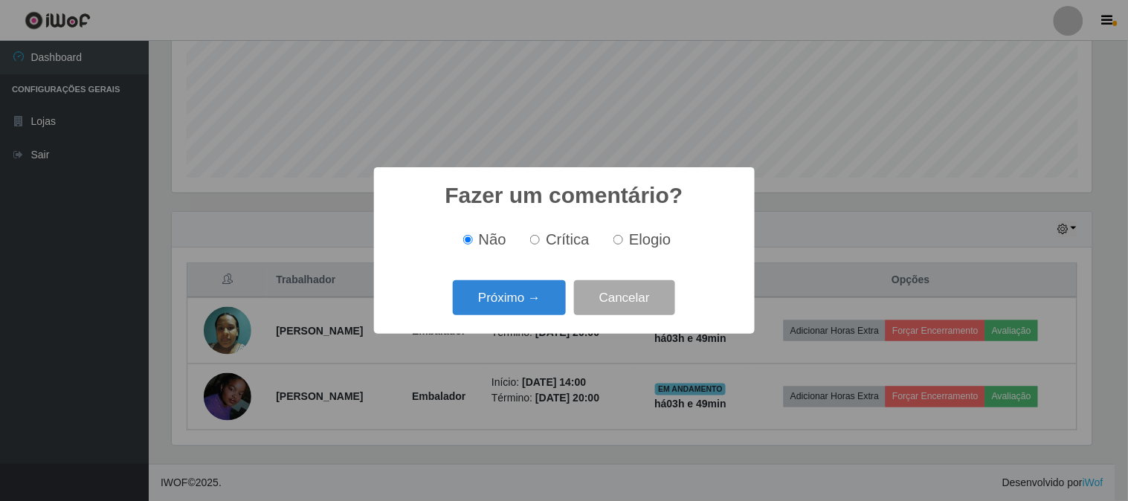
click at [517, 321] on div "Fazer um comentário? × Não Crítica Elogio Próximo → Cancelar" at bounding box center [564, 250] width 381 height 167
click at [512, 300] on button "Próximo →" at bounding box center [509, 297] width 113 height 35
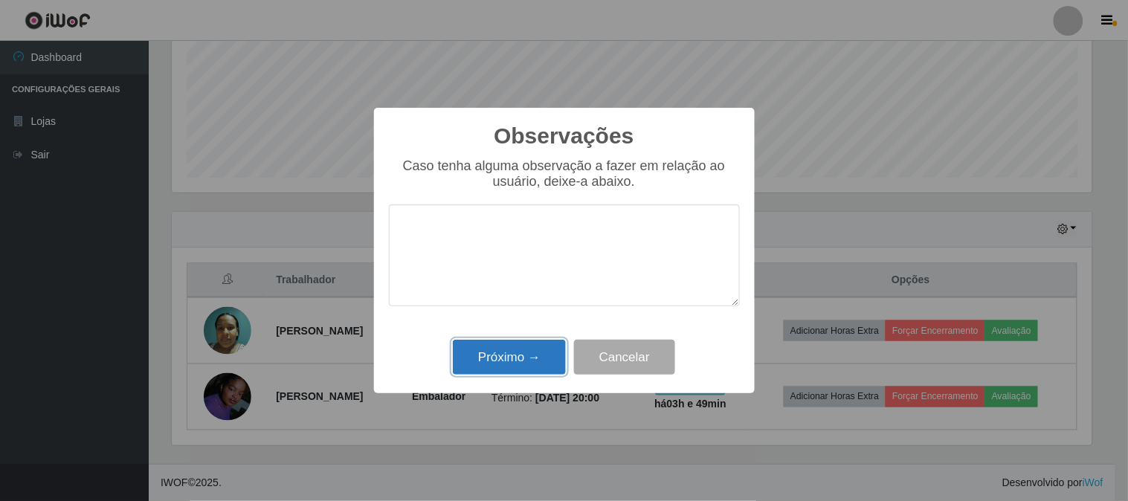
click at [523, 361] on button "Próximo →" at bounding box center [509, 357] width 113 height 35
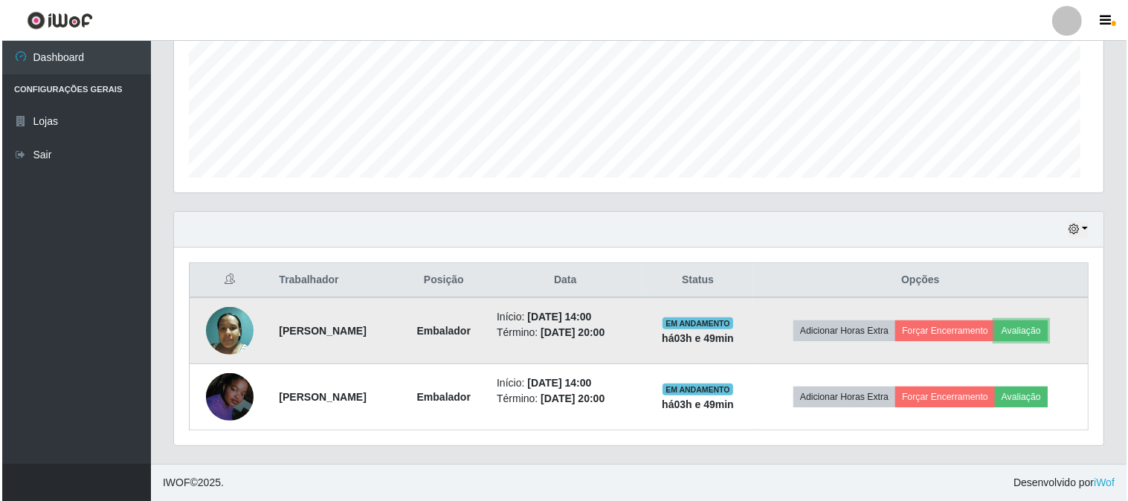
scroll to position [308, 930]
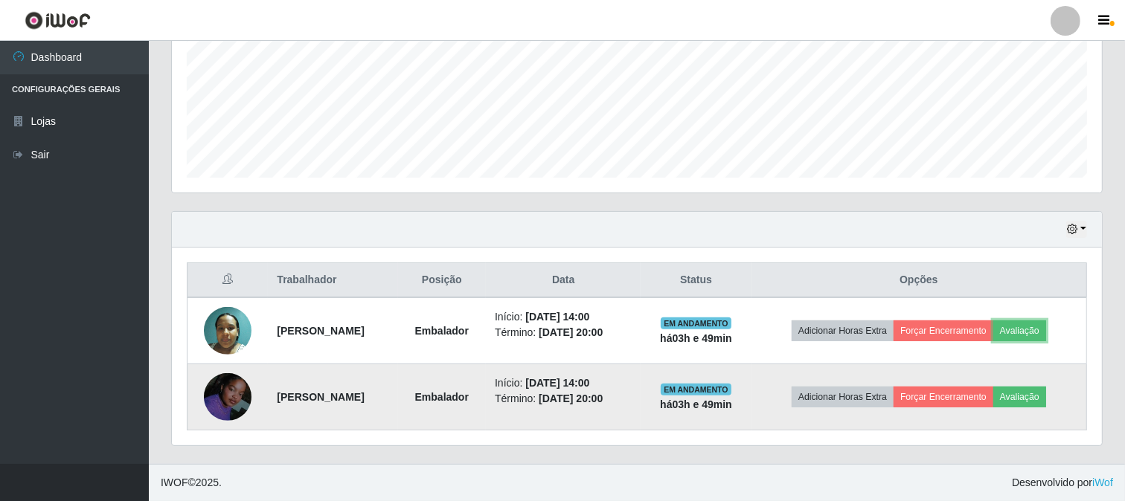
drag, startPoint x: 1034, startPoint y: 331, endPoint x: 772, endPoint y: 385, distance: 267.4
click at [1002, 346] on td "Adicionar Horas Extra Forçar Encerramento Avaliação" at bounding box center [918, 331] width 335 height 67
click at [1037, 396] on button "Avaliação" at bounding box center [1019, 397] width 53 height 21
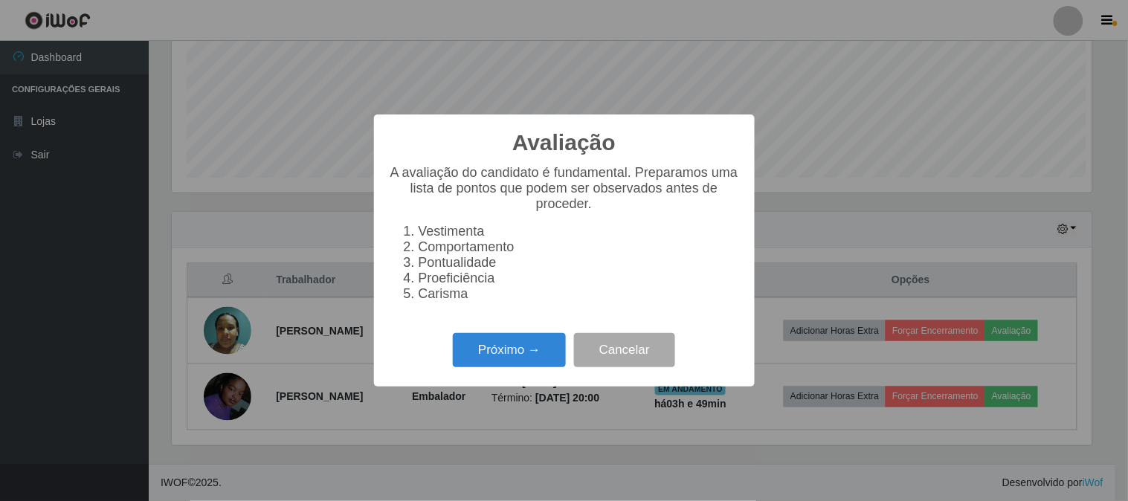
scroll to position [308, 920]
click at [524, 366] on button "Próximo →" at bounding box center [509, 350] width 113 height 35
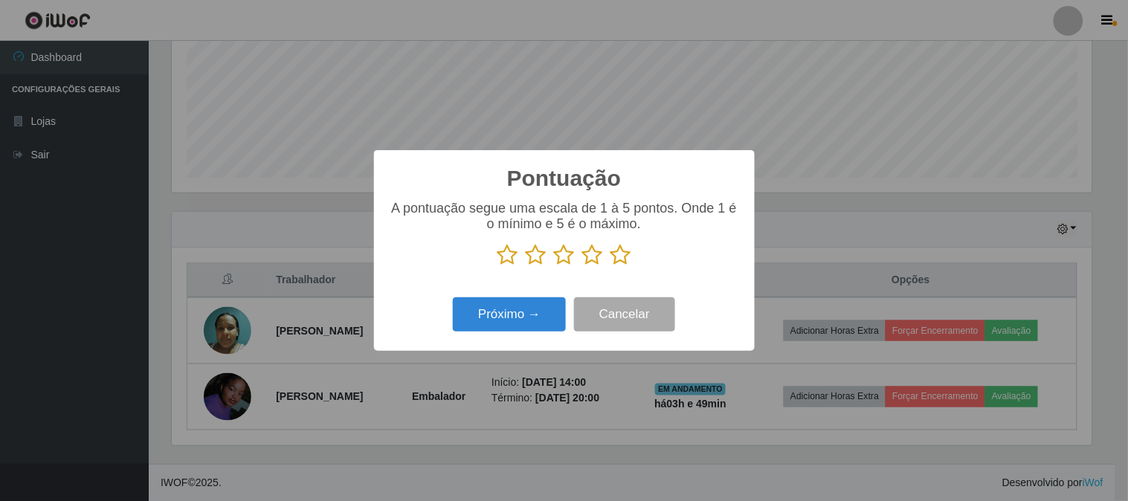
click at [622, 257] on icon at bounding box center [621, 255] width 21 height 22
click at [611, 266] on input "radio" at bounding box center [611, 266] width 0 height 0
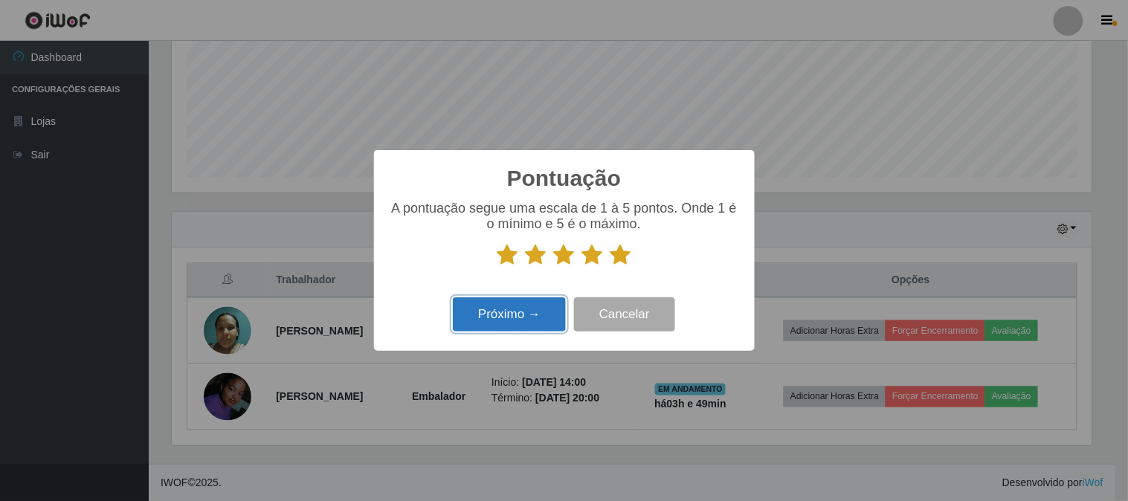
click at [502, 317] on button "Próximo →" at bounding box center [509, 315] width 113 height 35
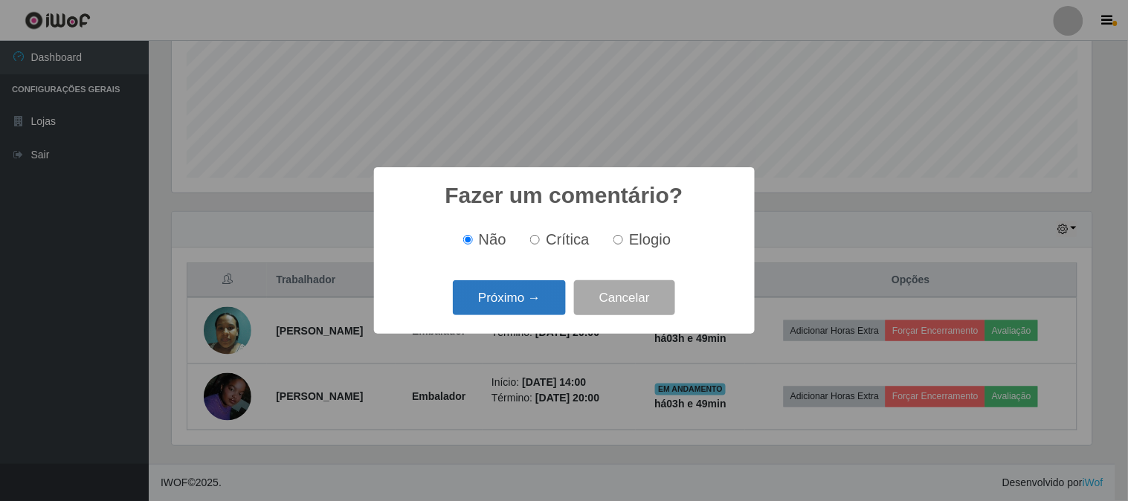
click at [528, 295] on button "Próximo →" at bounding box center [509, 297] width 113 height 35
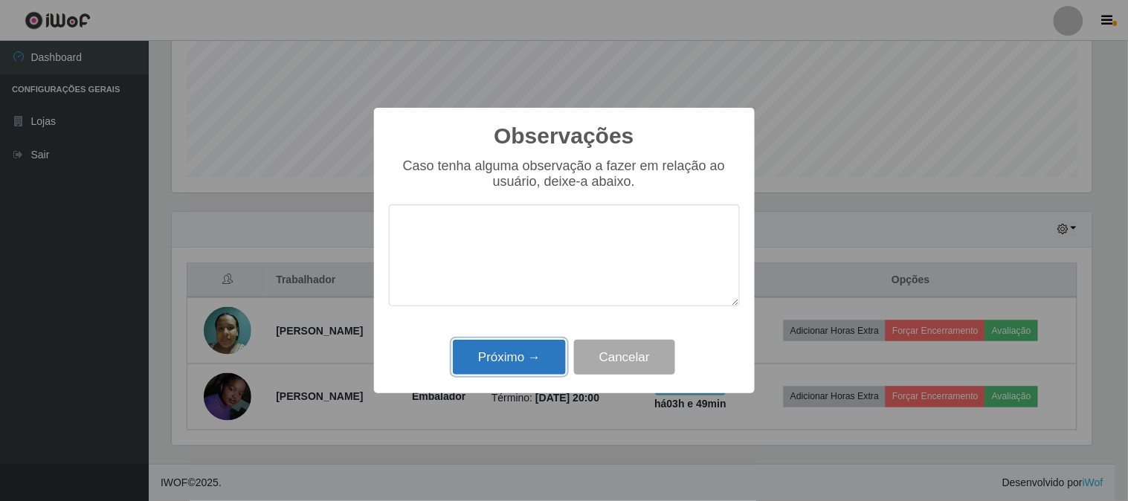
click at [498, 366] on button "Próximo →" at bounding box center [509, 357] width 113 height 35
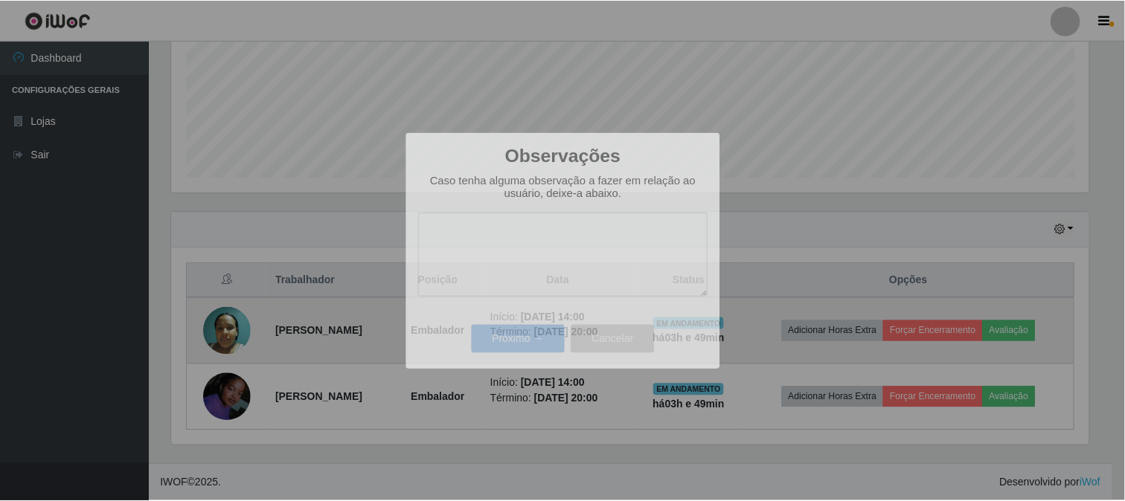
scroll to position [743442, 742822]
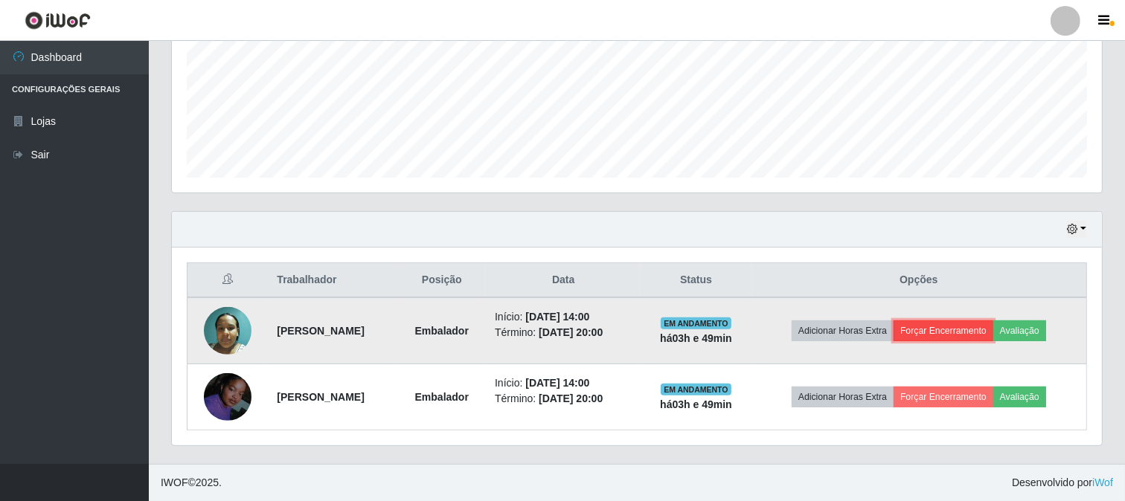
click at [956, 330] on button "Forçar Encerramento" at bounding box center [943, 331] width 100 height 21
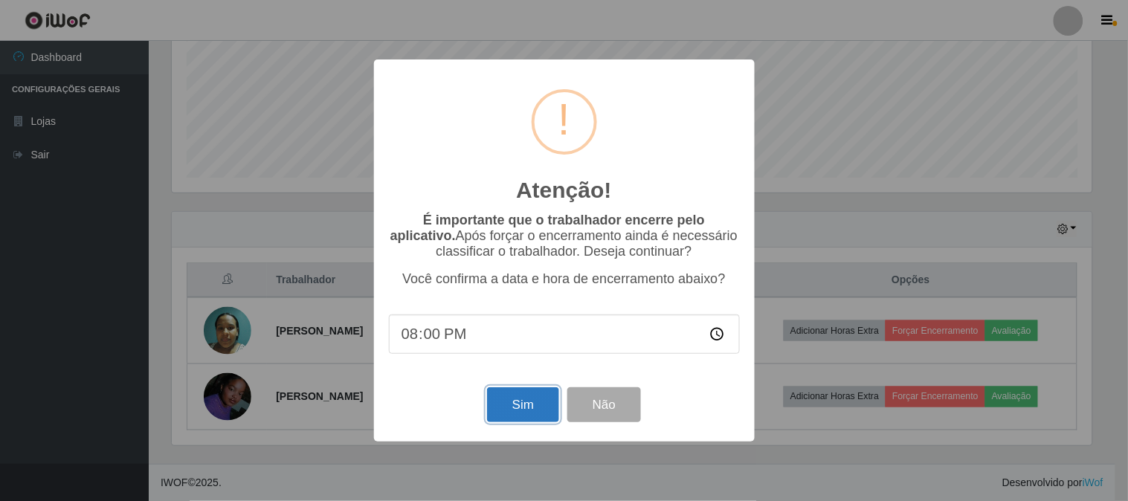
click at [501, 407] on button "Sim" at bounding box center [523, 404] width 72 height 35
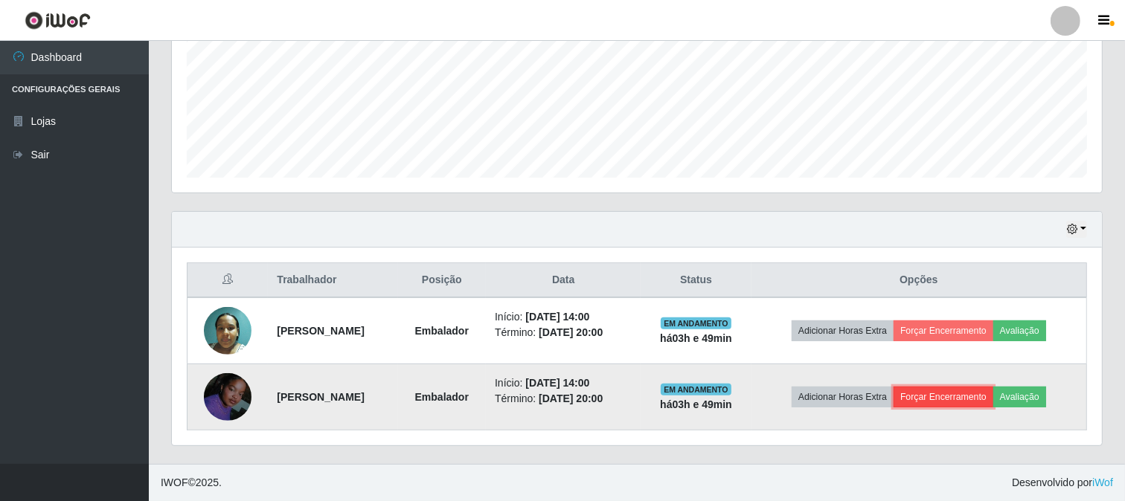
click at [982, 399] on button "Forçar Encerramento" at bounding box center [943, 397] width 100 height 21
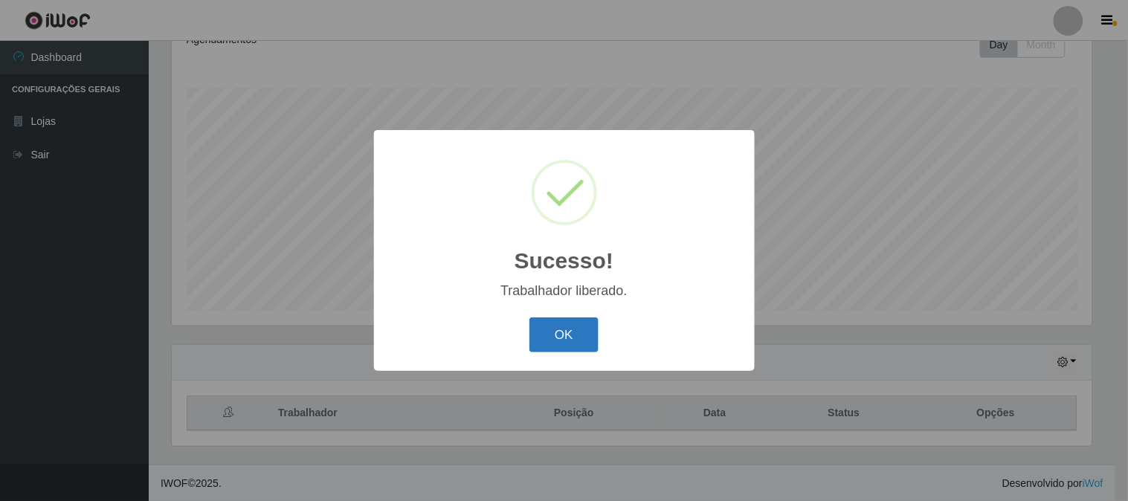
click at [567, 335] on button "OK" at bounding box center [564, 335] width 69 height 35
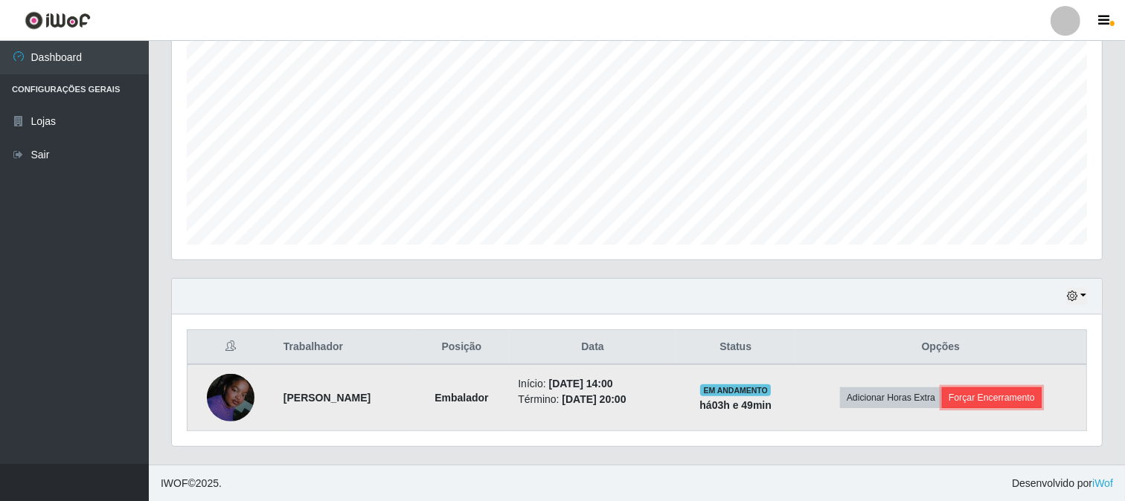
click at [1001, 394] on button "Forçar Encerramento" at bounding box center [992, 397] width 100 height 21
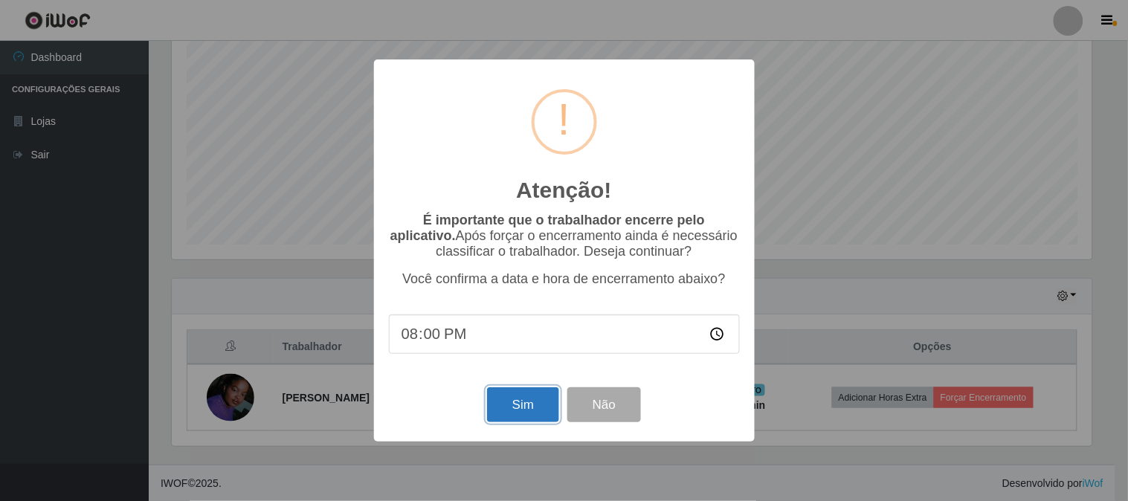
click at [510, 410] on button "Sim" at bounding box center [523, 404] width 72 height 35
